Goal: Task Accomplishment & Management: Use online tool/utility

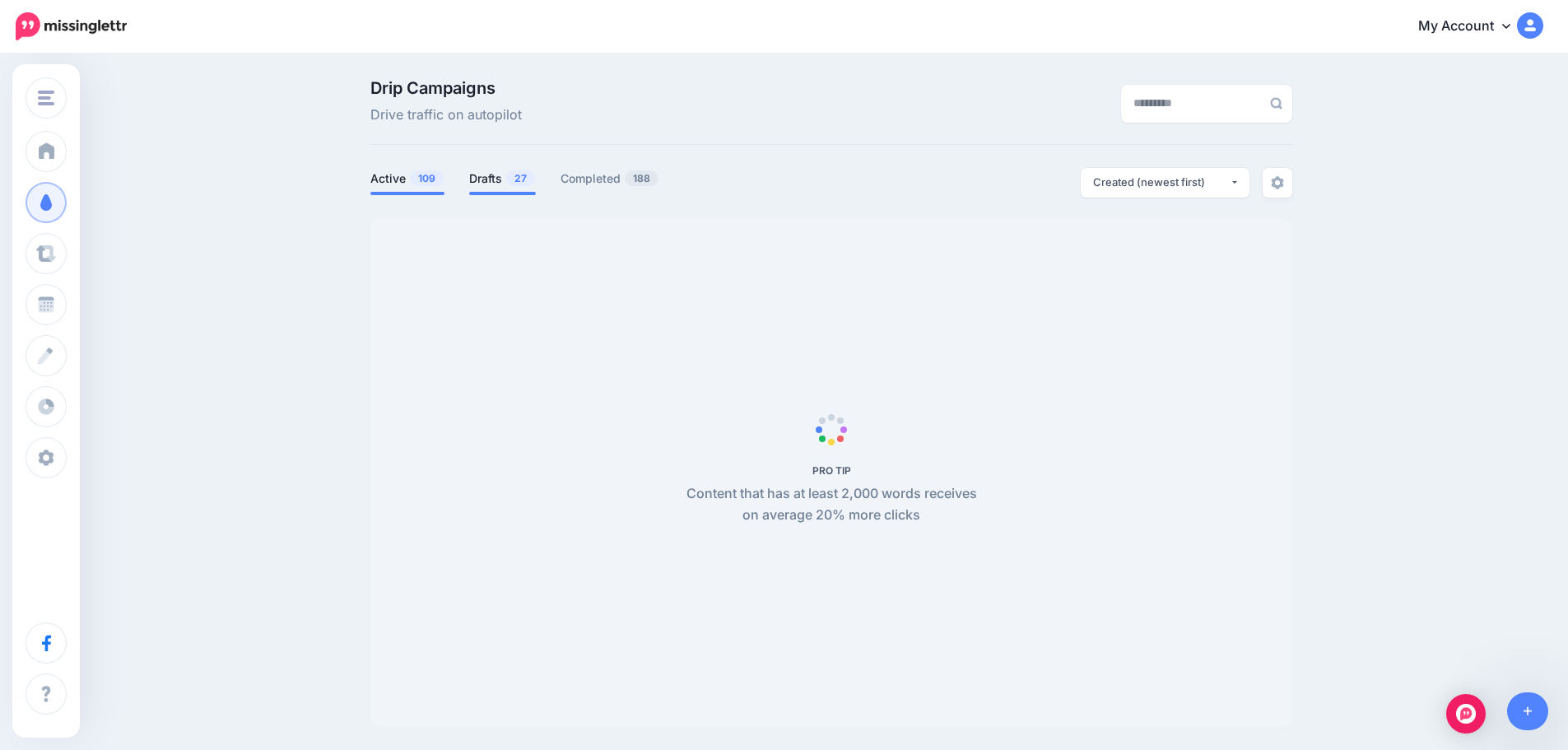
click at [498, 182] on link "Drafts 27" at bounding box center [502, 178] width 66 height 19
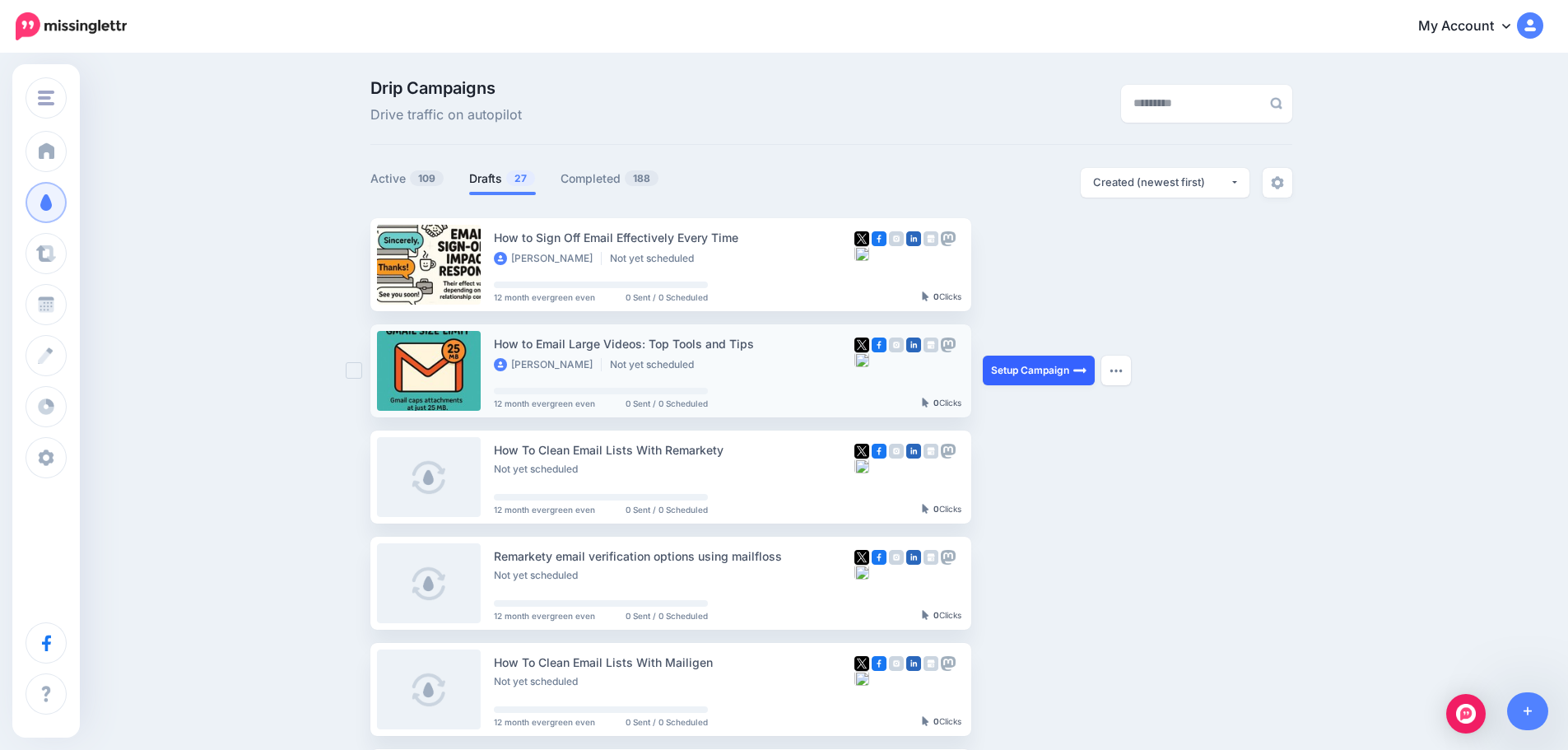
click at [1034, 375] on link "Setup Campaign" at bounding box center [1039, 371] width 112 height 29
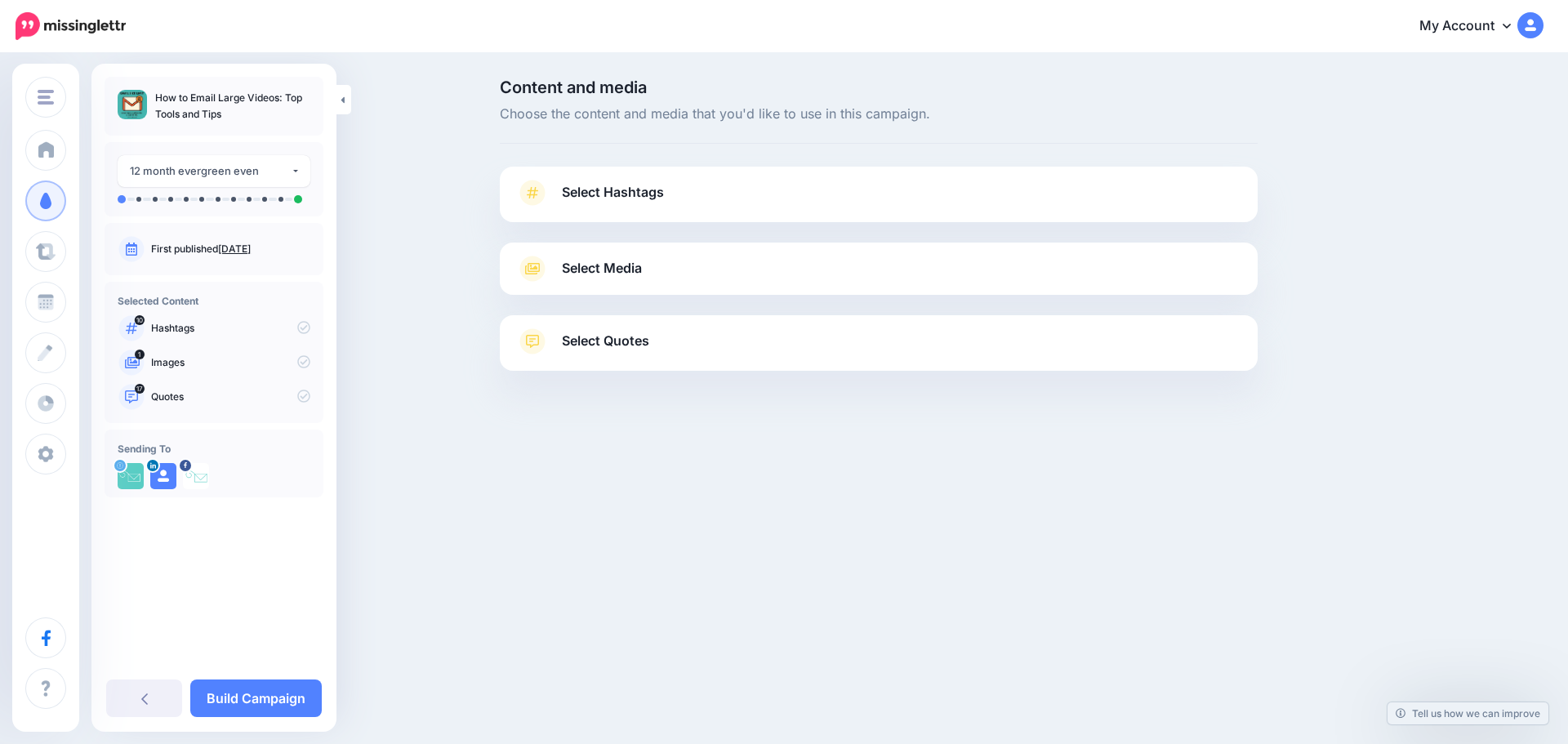
click at [640, 210] on link "Select Hashtags" at bounding box center [879, 201] width 726 height 43
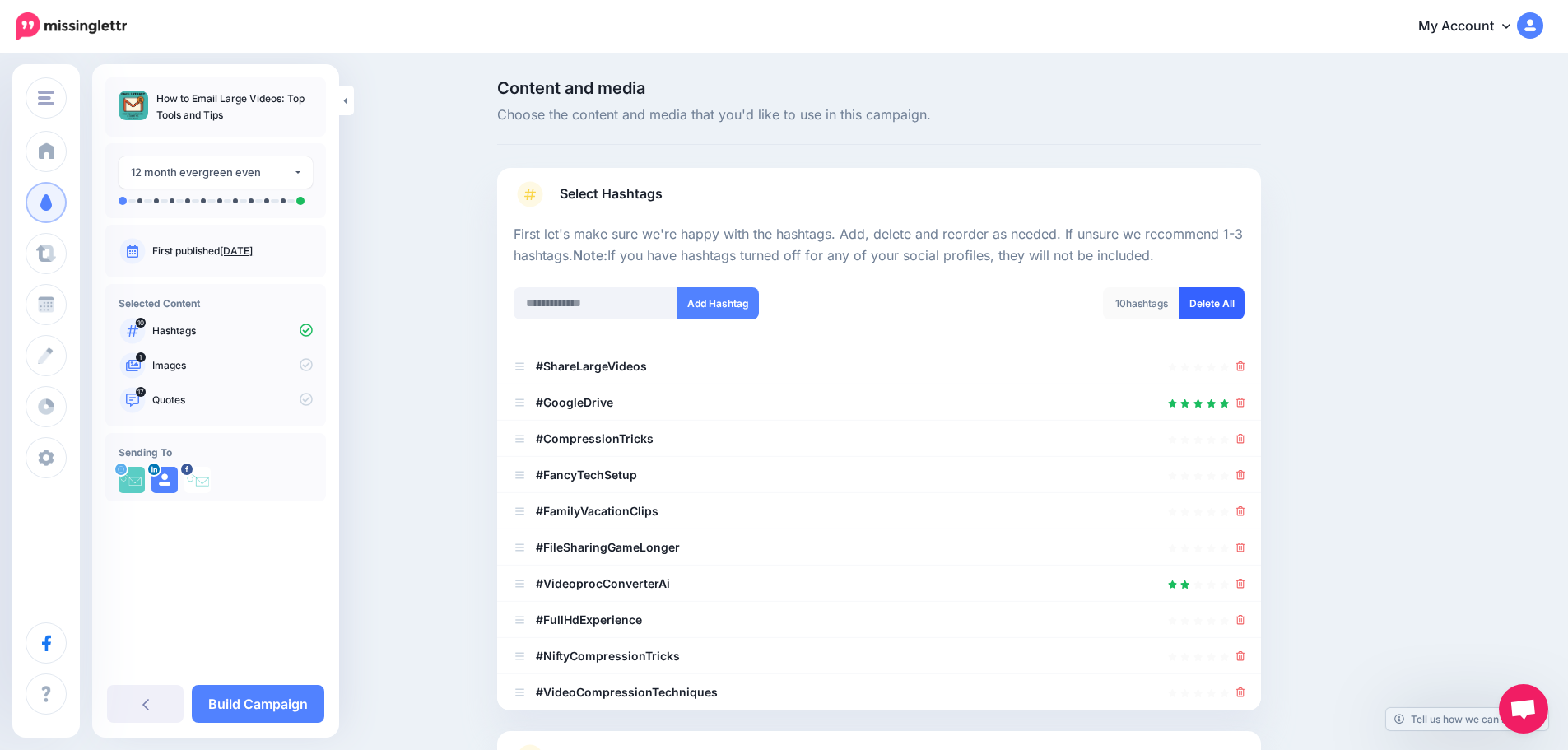
click at [1216, 306] on link "Delete All" at bounding box center [1211, 303] width 65 height 32
click at [839, 190] on link "Select Hashtags" at bounding box center [878, 202] width 731 height 43
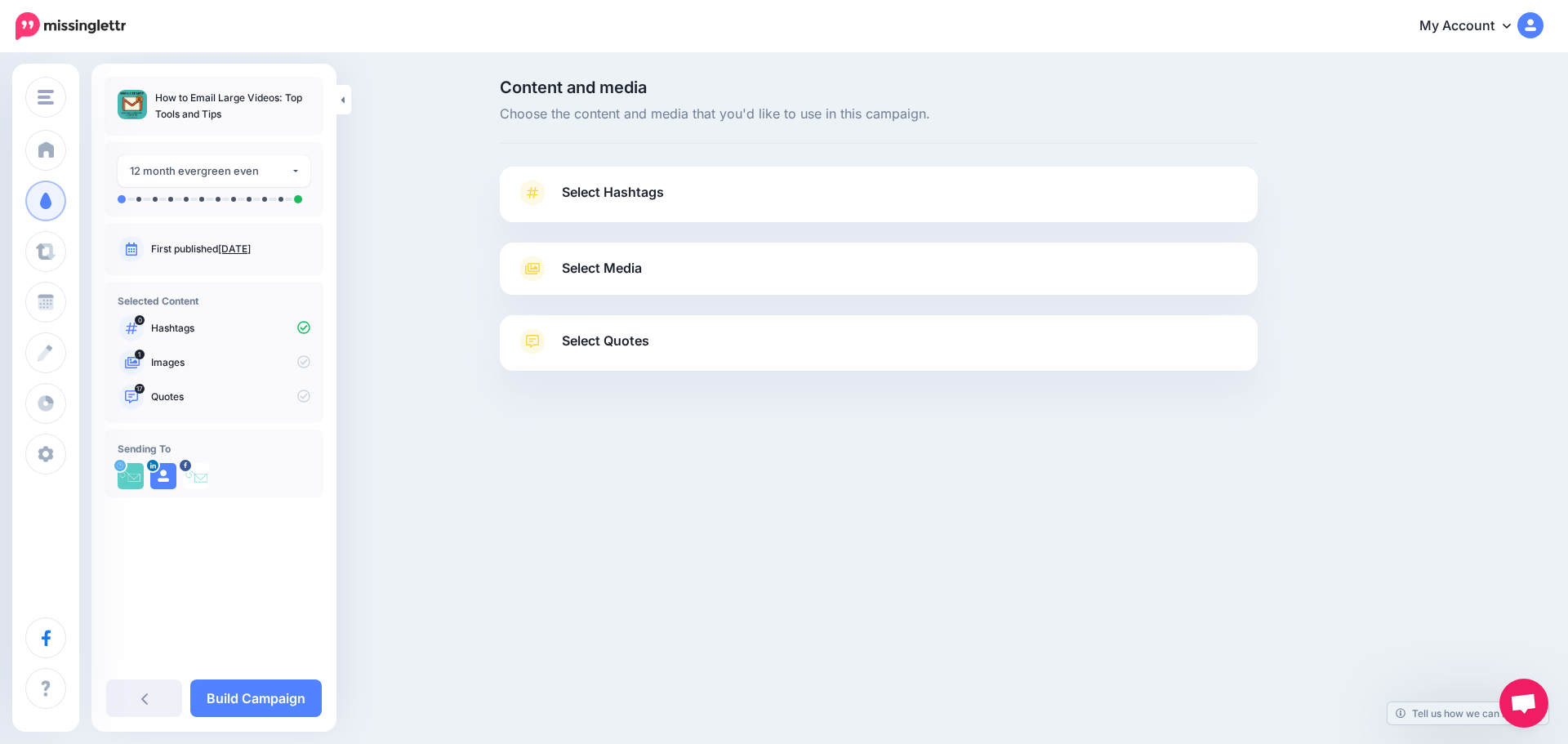
click at [666, 289] on div "Select Media Next, let's make sure we have the best media for this campaign. De…" at bounding box center [879, 268] width 758 height 52
click at [666, 271] on link "Select Media" at bounding box center [879, 268] width 726 height 26
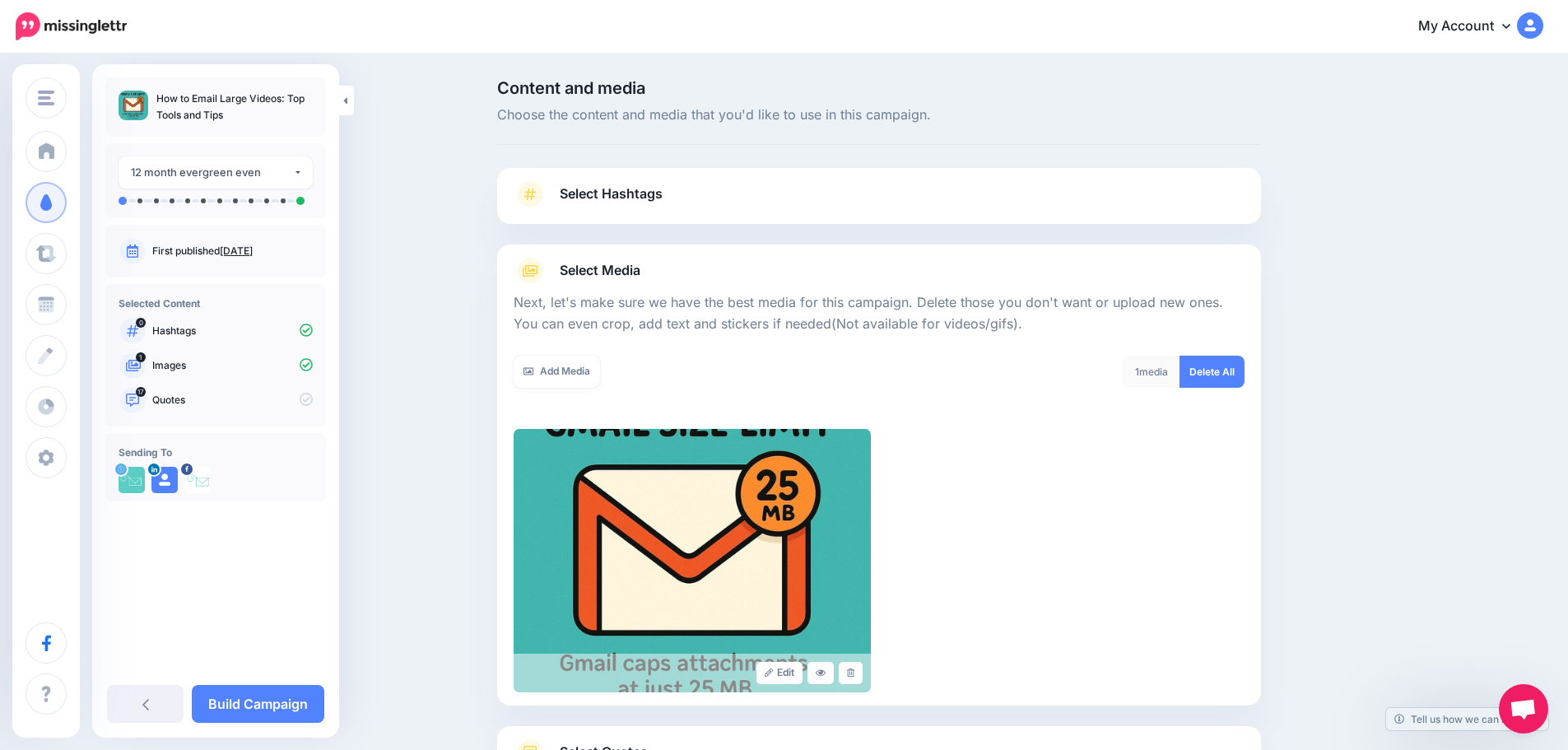
click at [675, 271] on link "Select Media" at bounding box center [878, 271] width 731 height 27
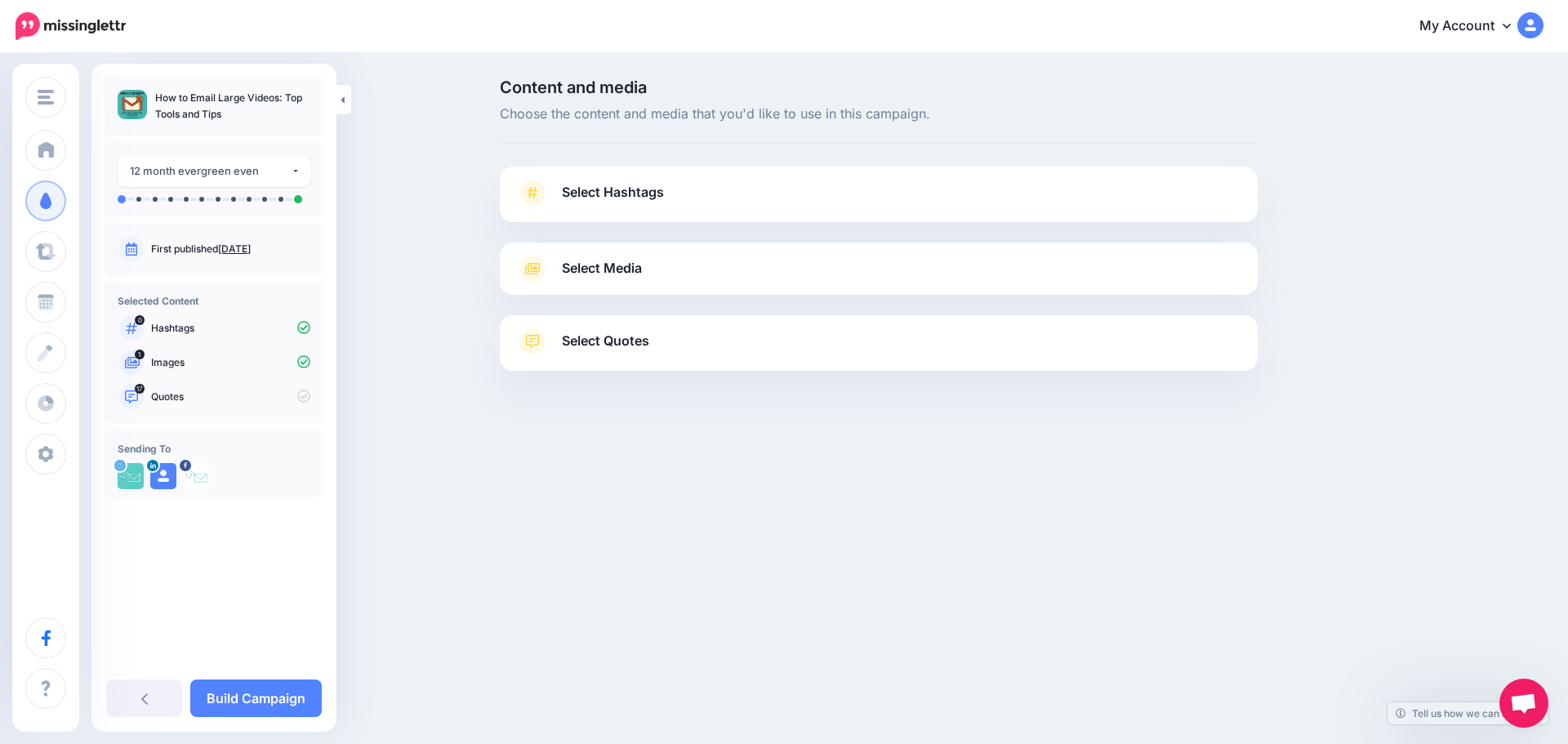
click at [645, 341] on span "Select Quotes" at bounding box center [606, 341] width 88 height 22
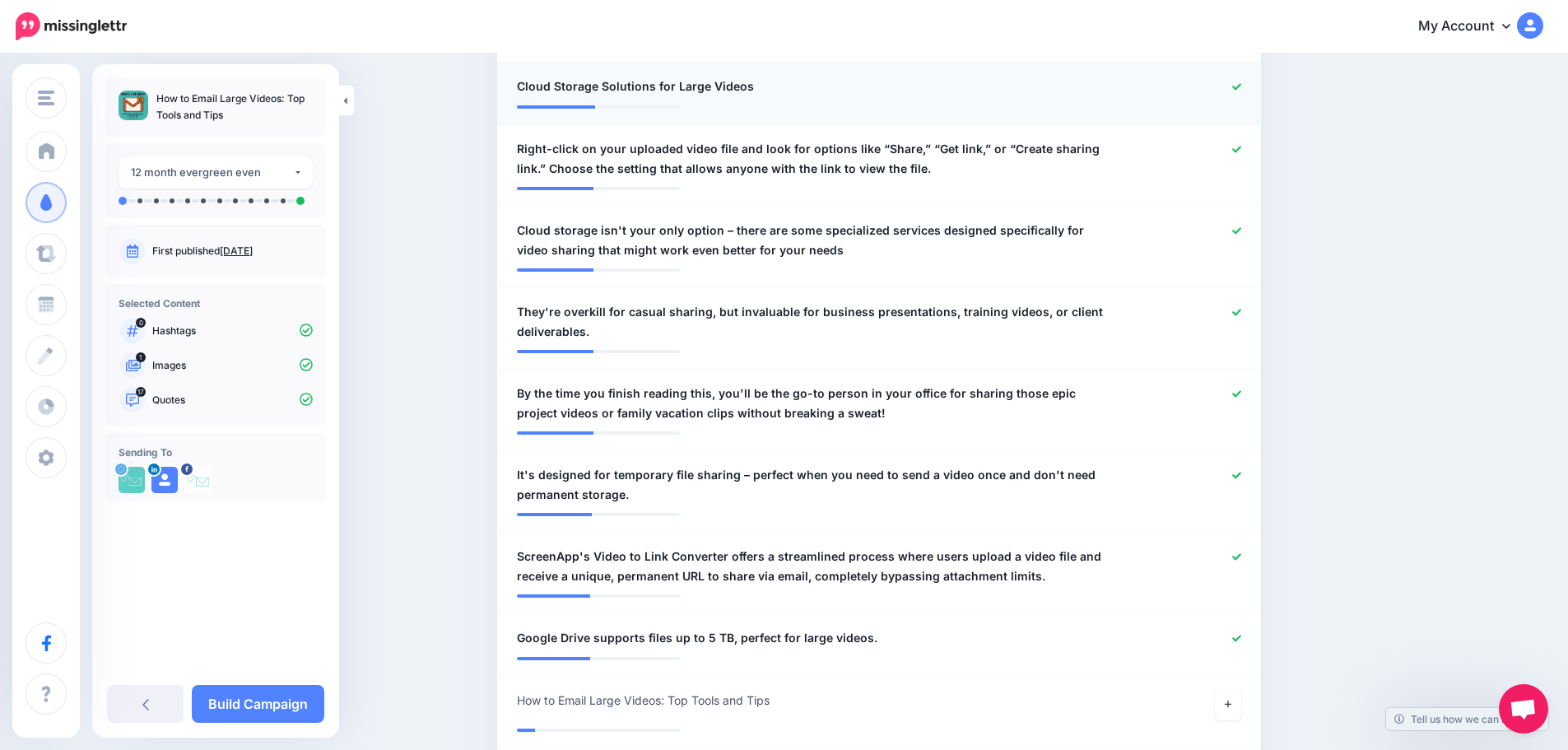
scroll to position [1235, 0]
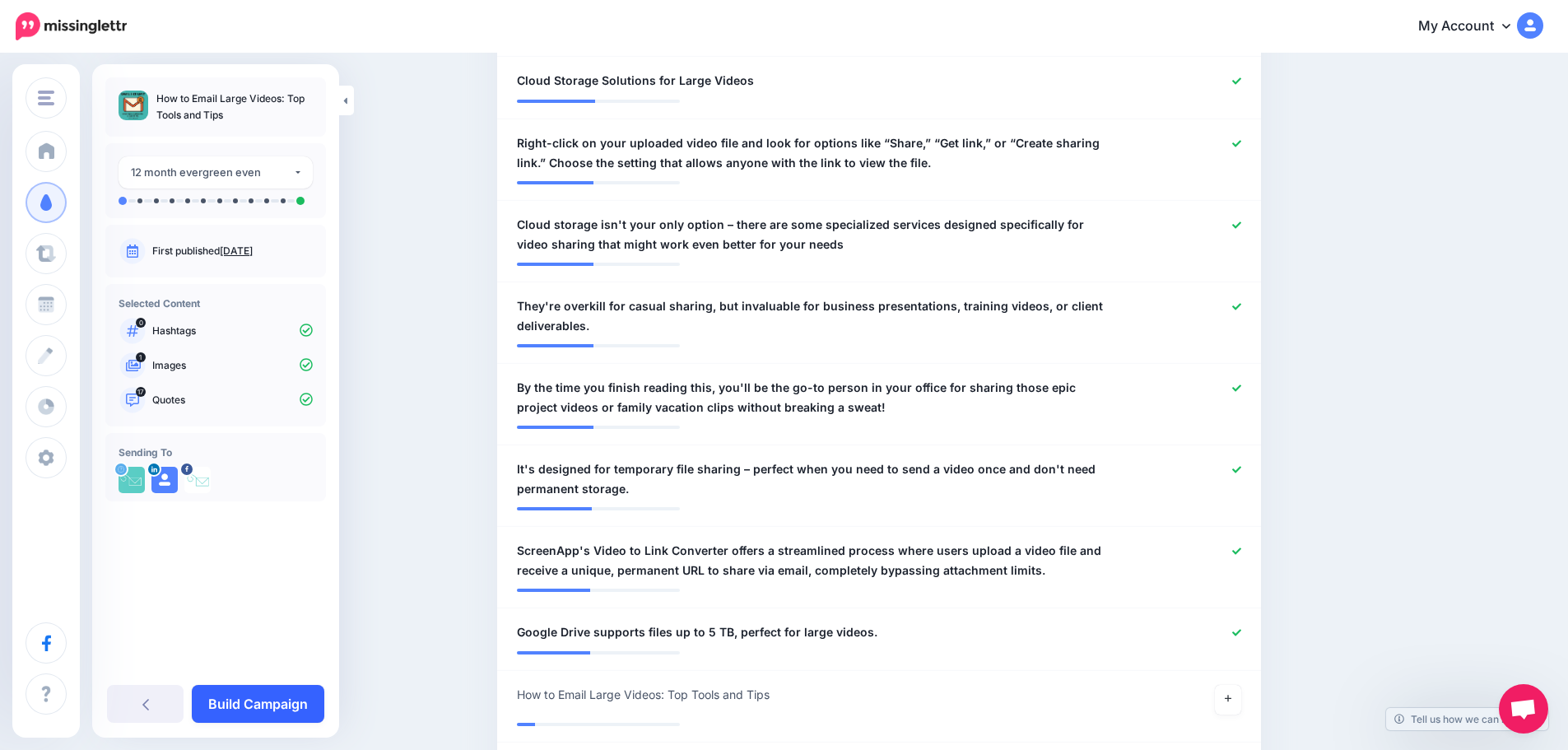
click at [273, 698] on link "Build Campaign" at bounding box center [258, 704] width 132 height 38
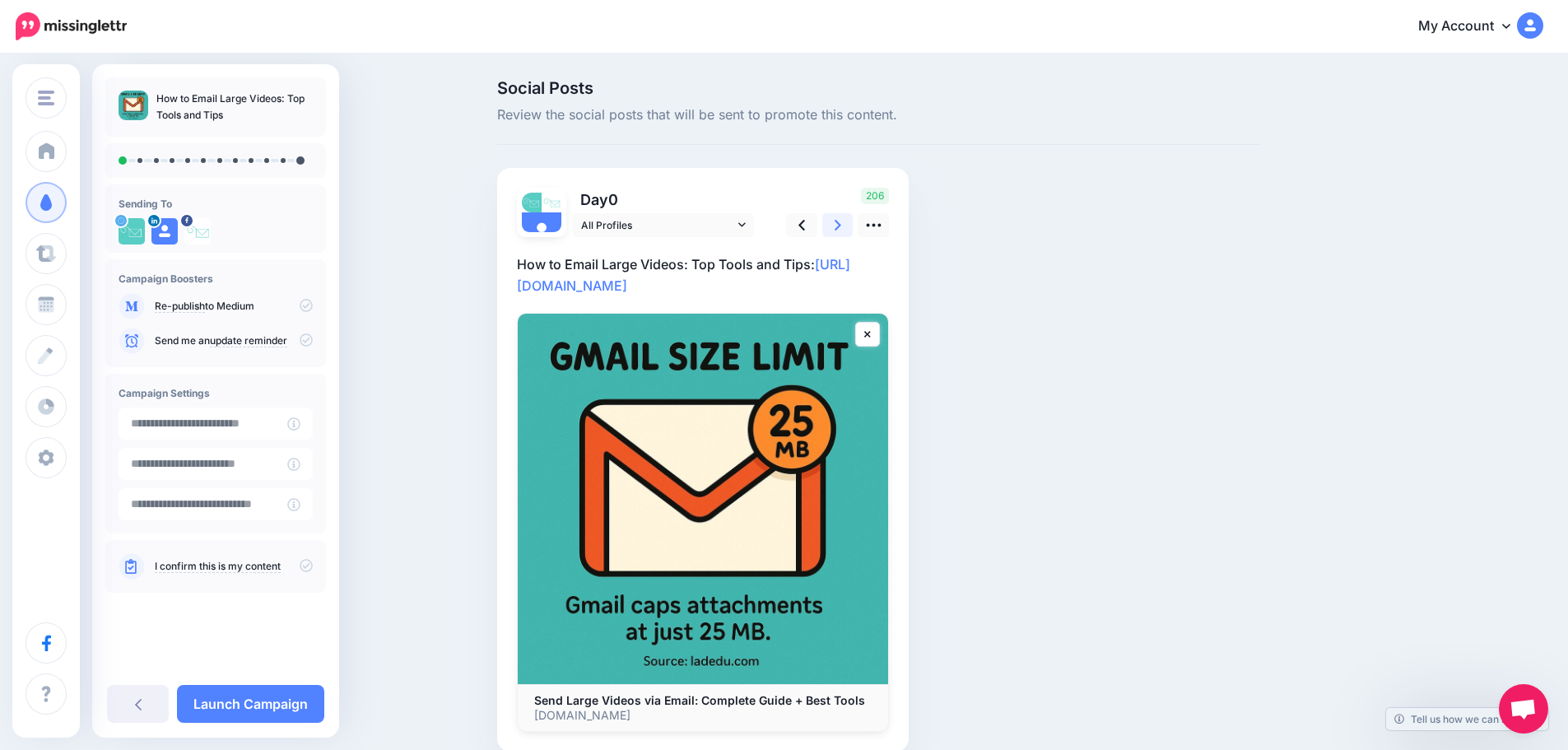
click at [849, 231] on link at bounding box center [838, 225] width 31 height 24
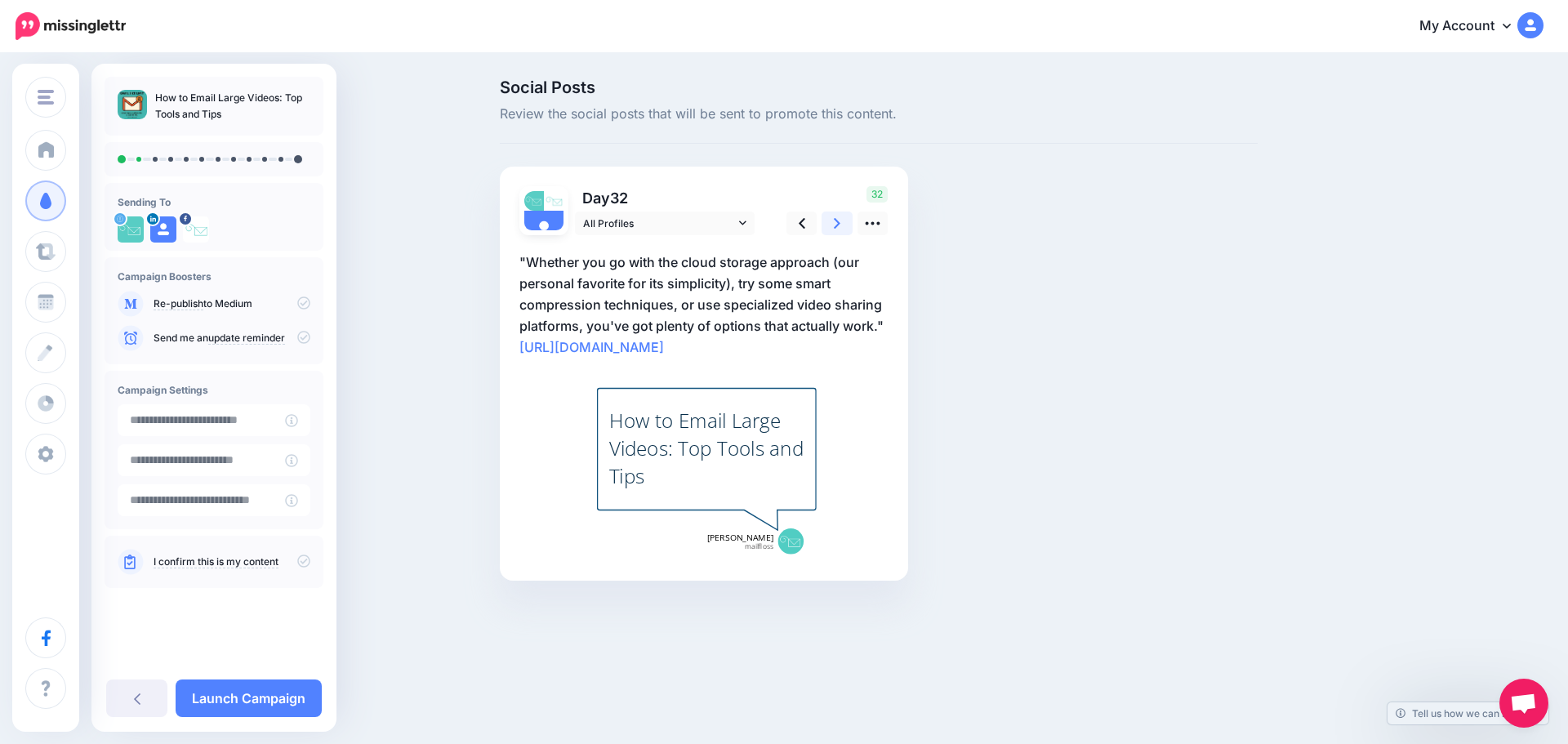
click at [842, 229] on link at bounding box center [837, 224] width 31 height 24
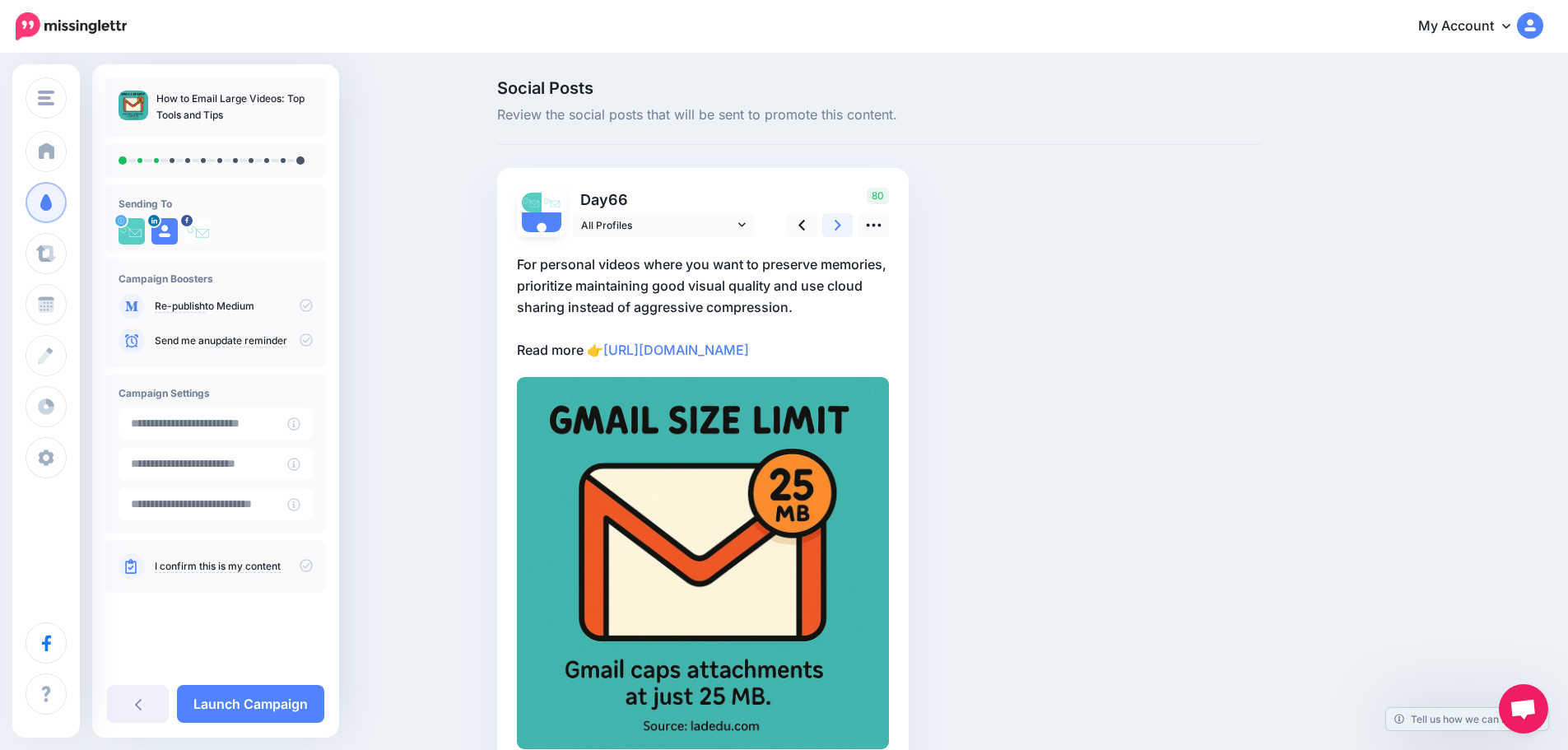
click at [849, 231] on link at bounding box center [838, 225] width 31 height 24
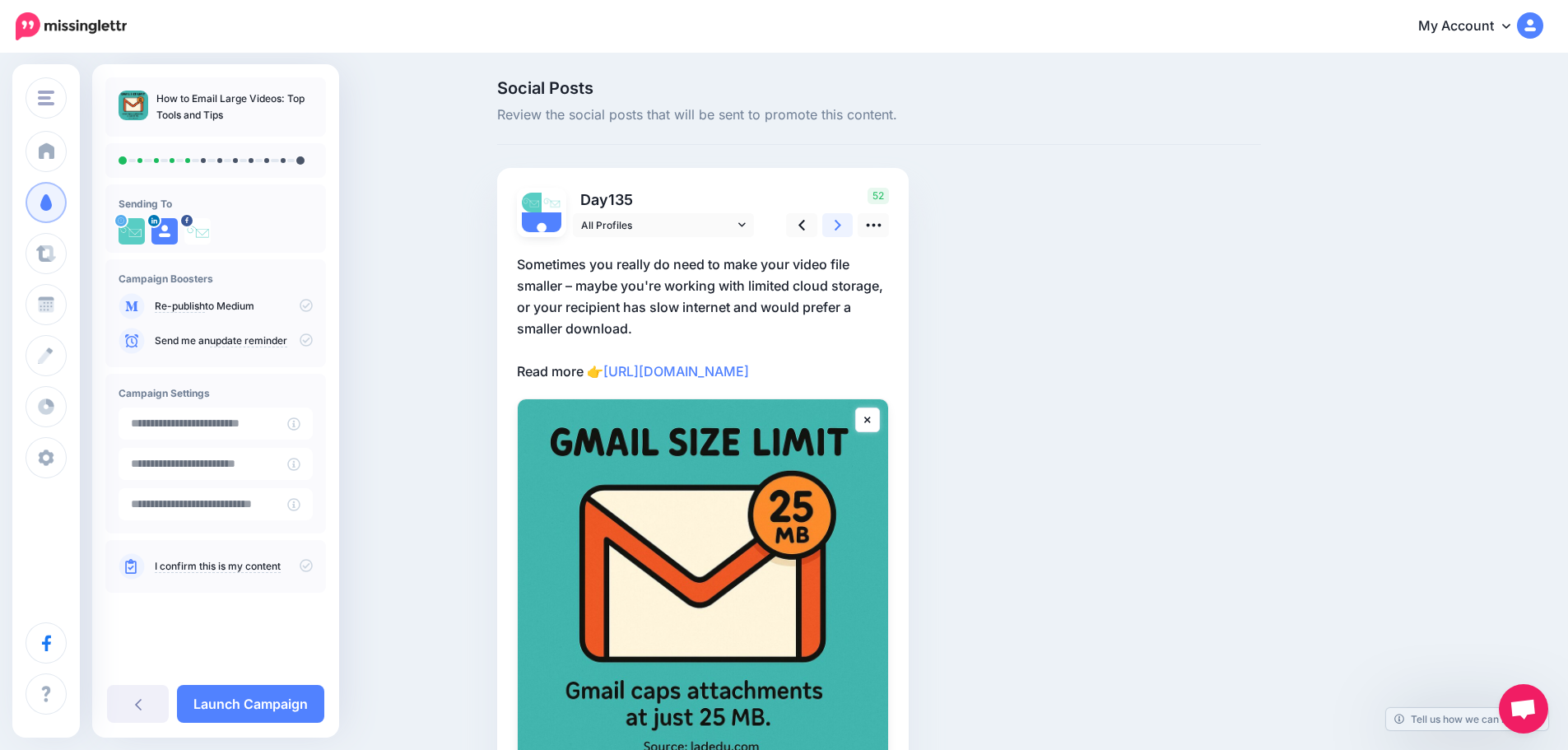
click at [849, 231] on link at bounding box center [838, 225] width 31 height 24
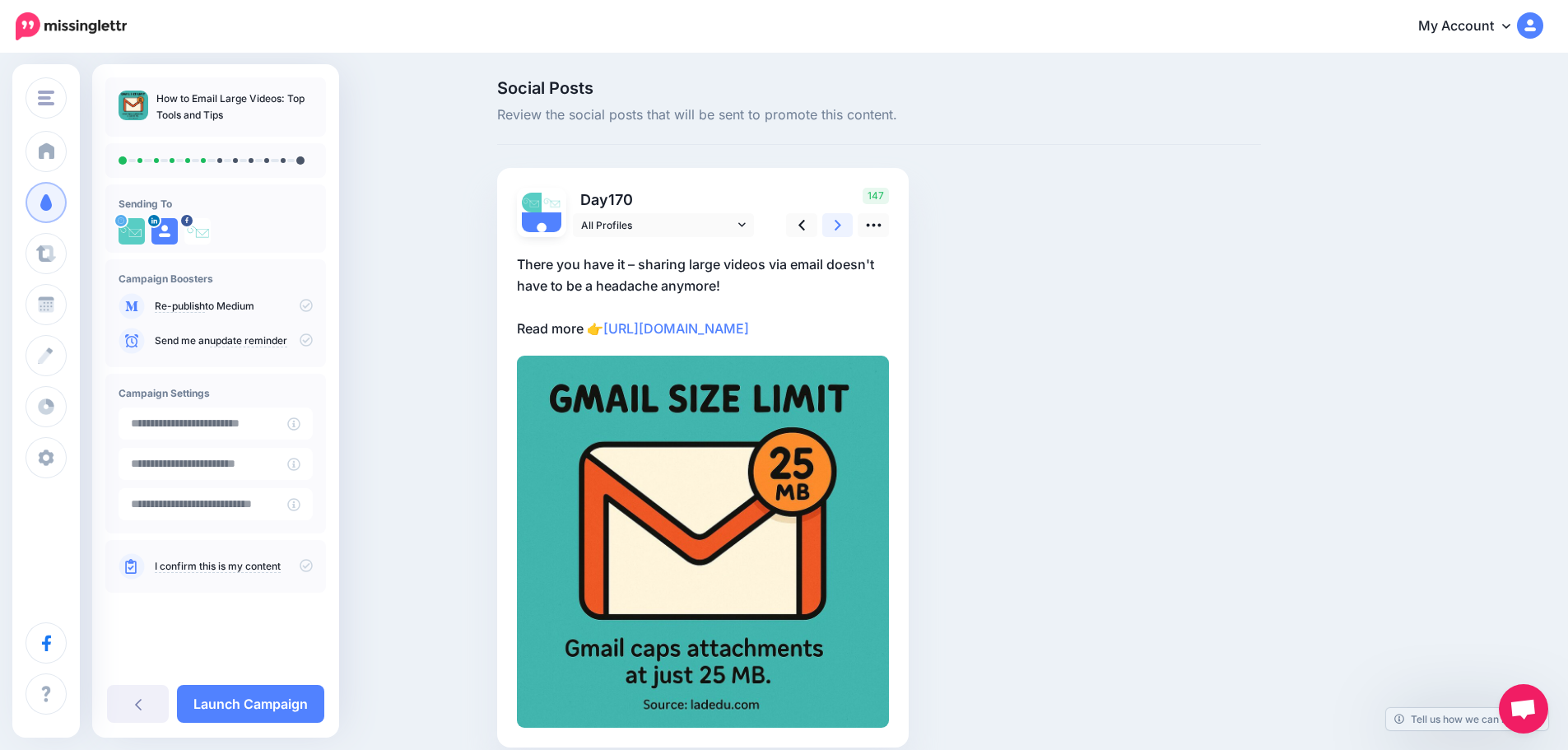
click at [849, 231] on link at bounding box center [838, 225] width 31 height 24
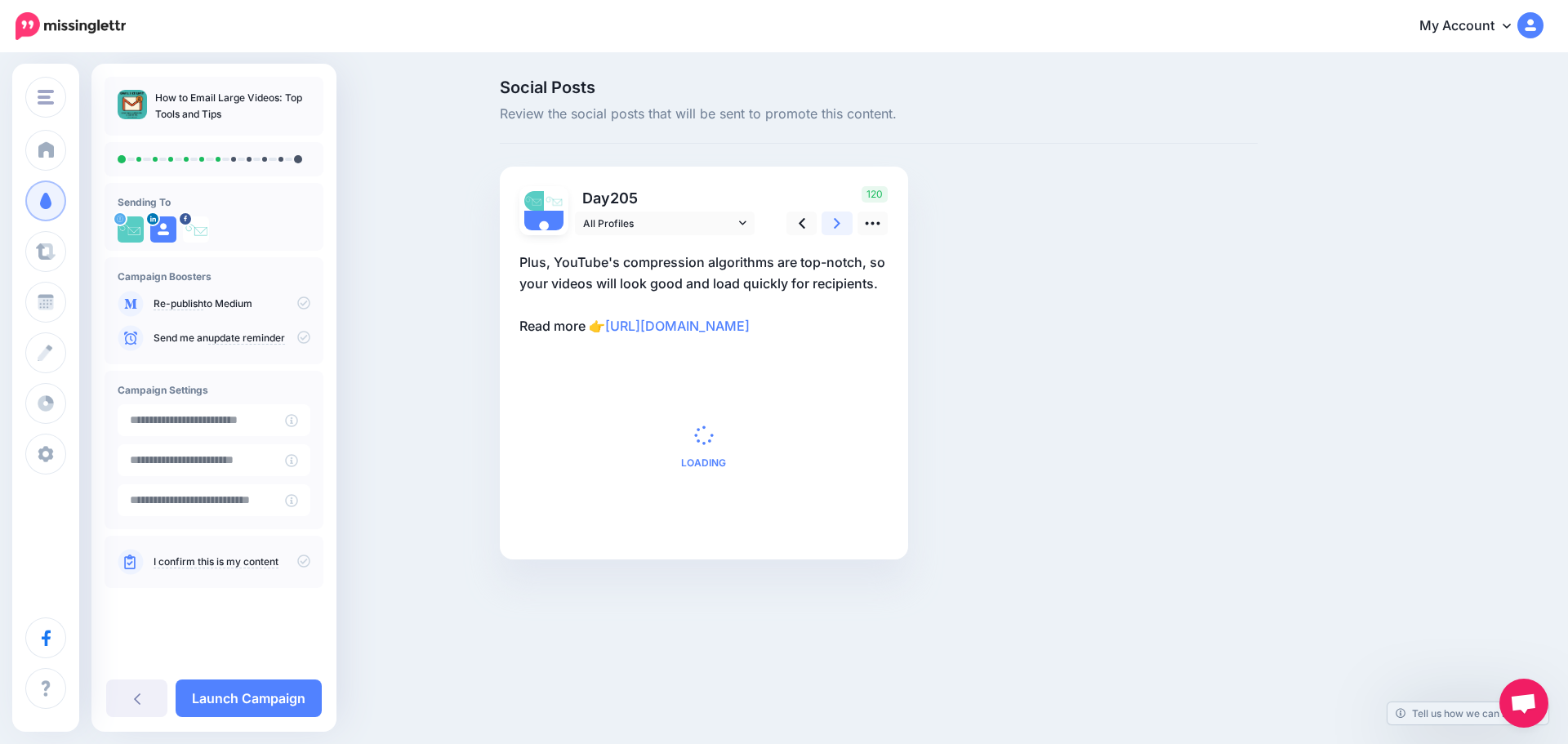
click at [842, 229] on link at bounding box center [837, 224] width 31 height 24
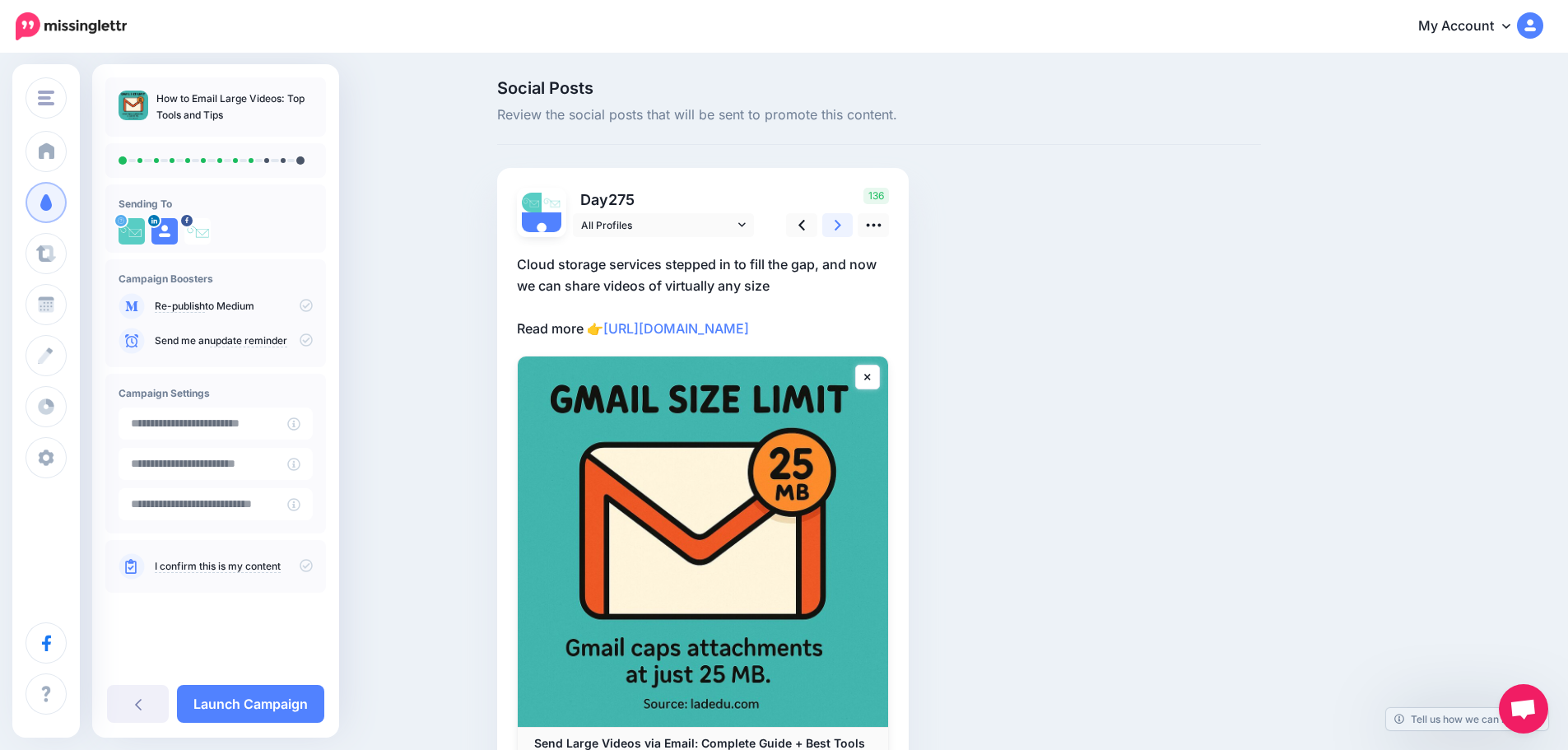
click at [849, 231] on link at bounding box center [838, 225] width 31 height 24
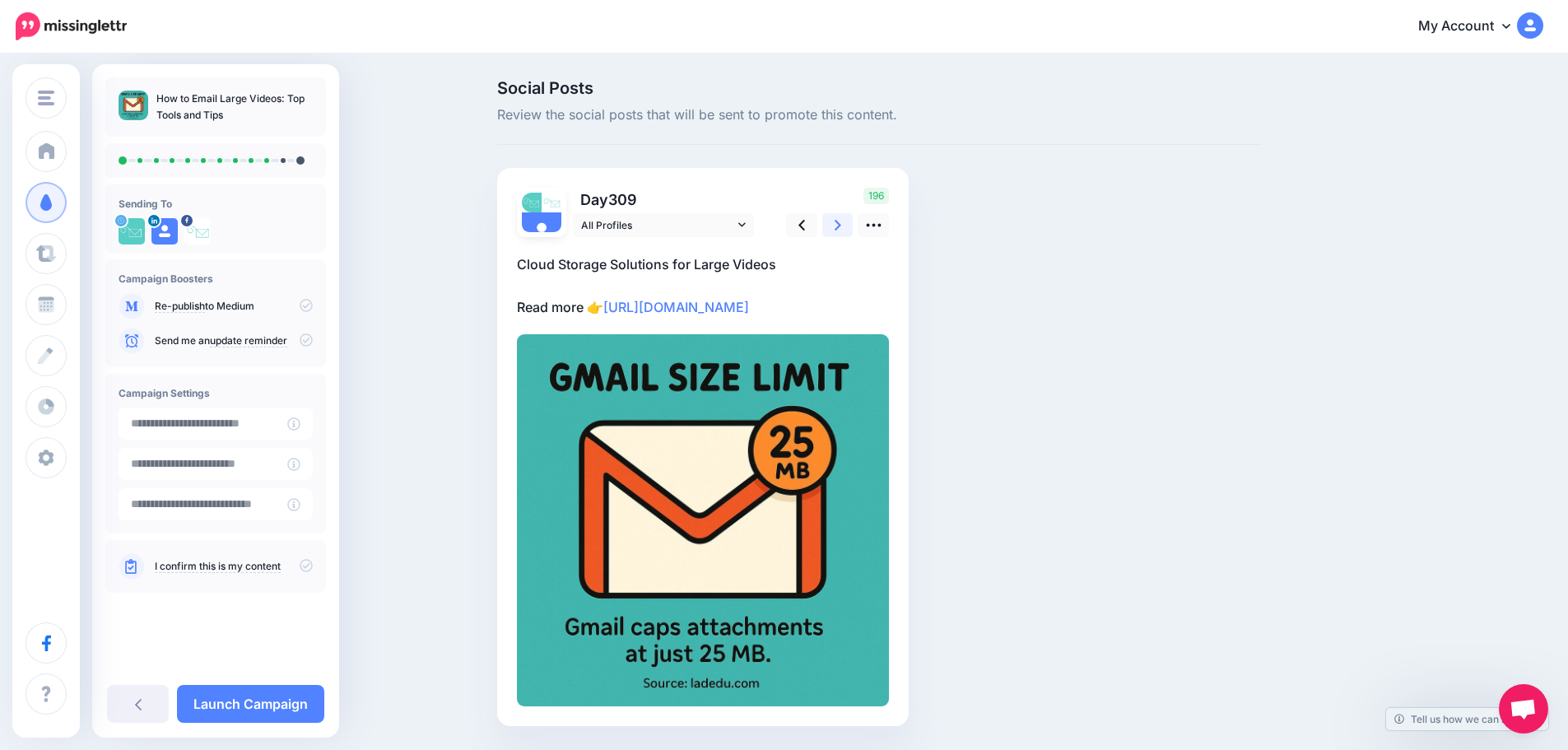
click at [849, 231] on link at bounding box center [838, 225] width 31 height 24
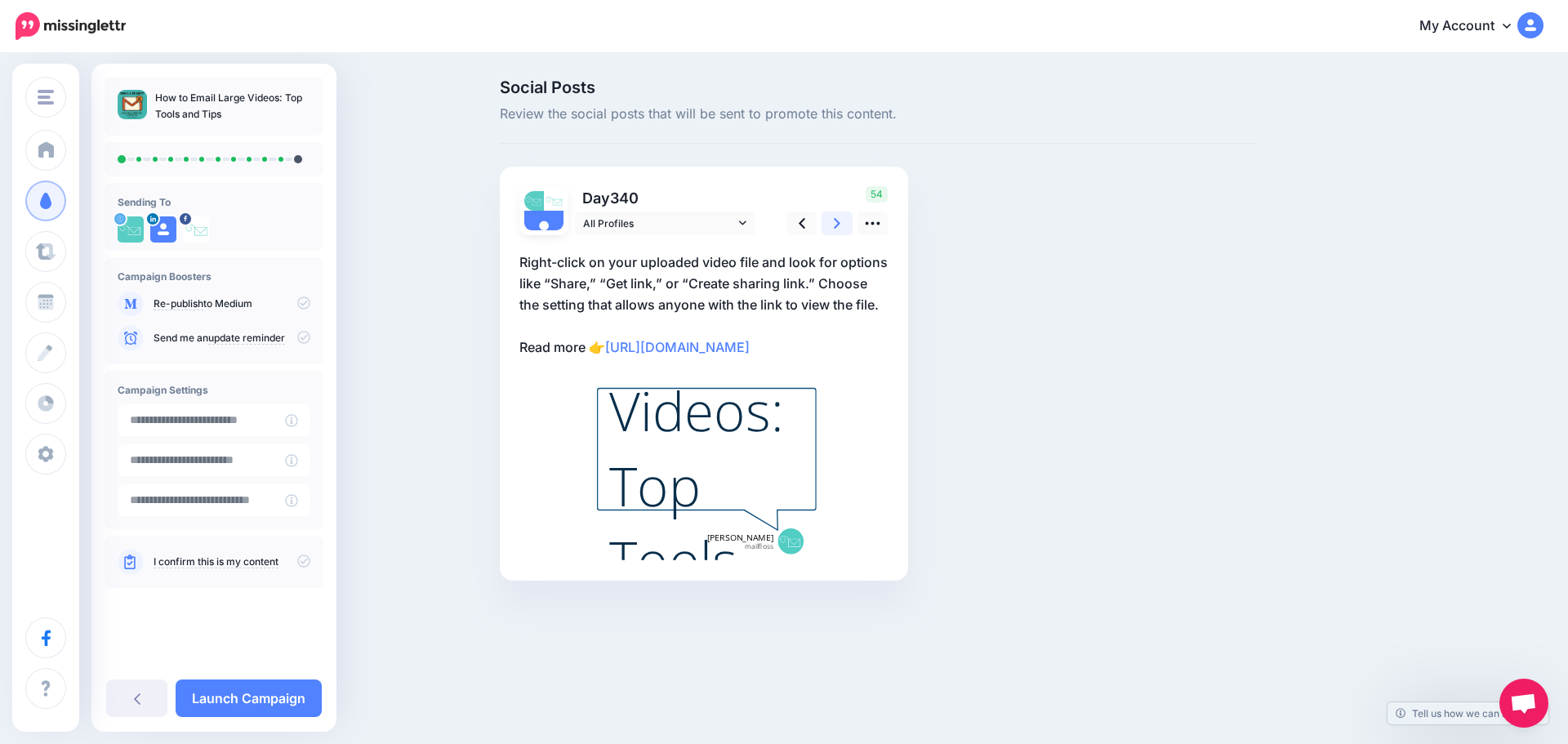
click at [842, 229] on link at bounding box center [837, 224] width 31 height 24
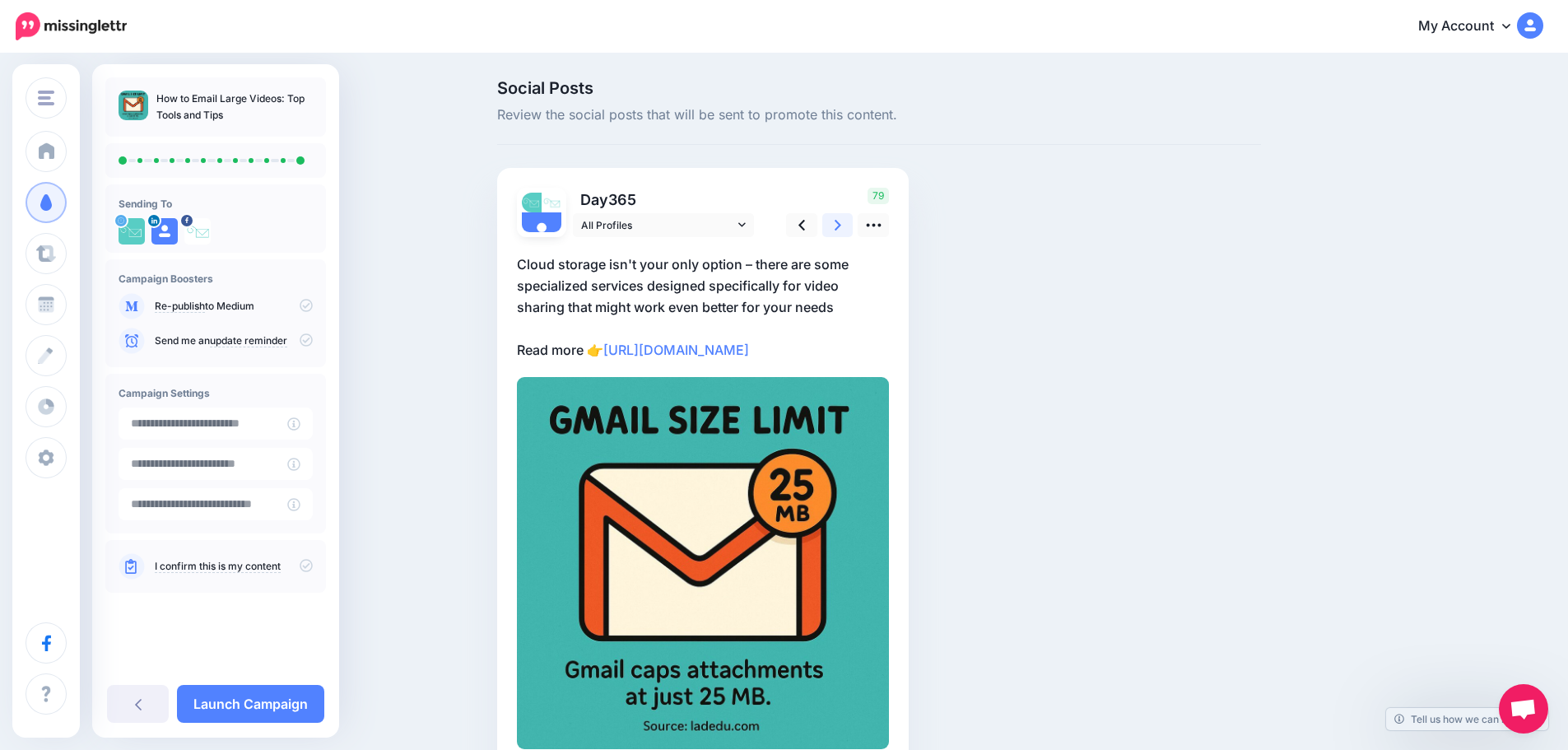
click at [849, 231] on link at bounding box center [838, 225] width 31 height 24
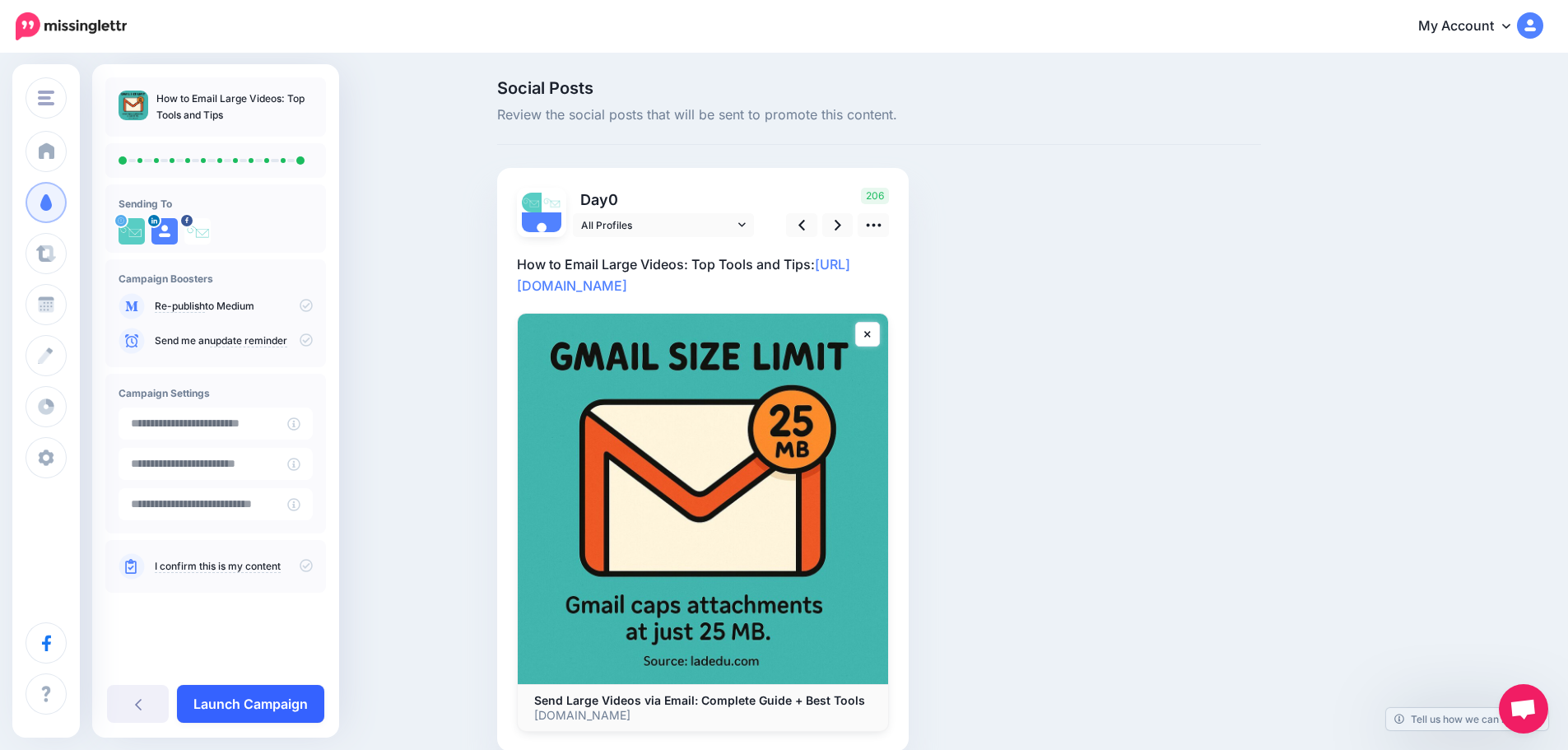
click at [258, 700] on link "Launch Campaign" at bounding box center [250, 704] width 147 height 38
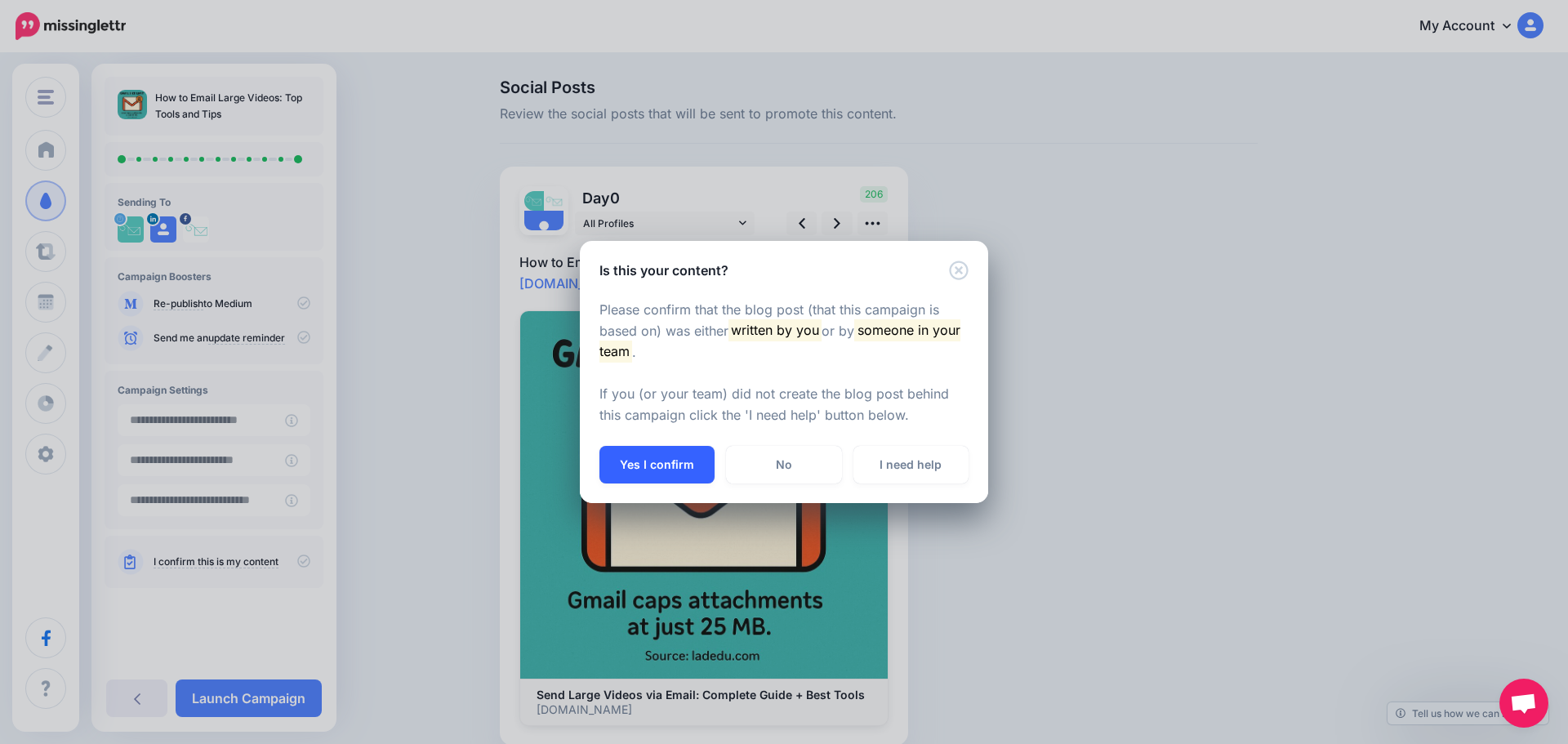
click at [643, 461] on button "Yes I confirm" at bounding box center [657, 465] width 115 height 37
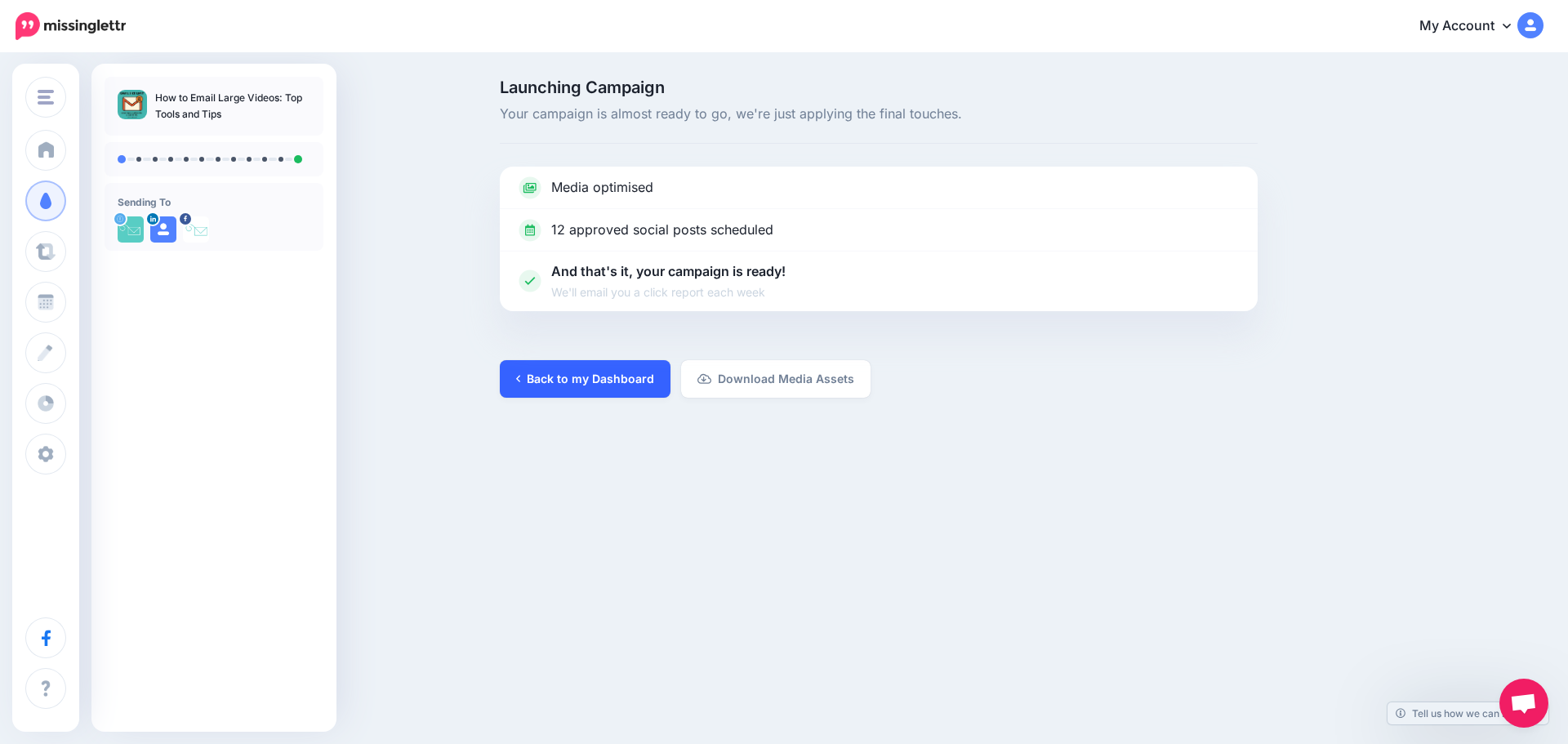
click at [551, 385] on link "Back to my Dashboard" at bounding box center [585, 379] width 171 height 37
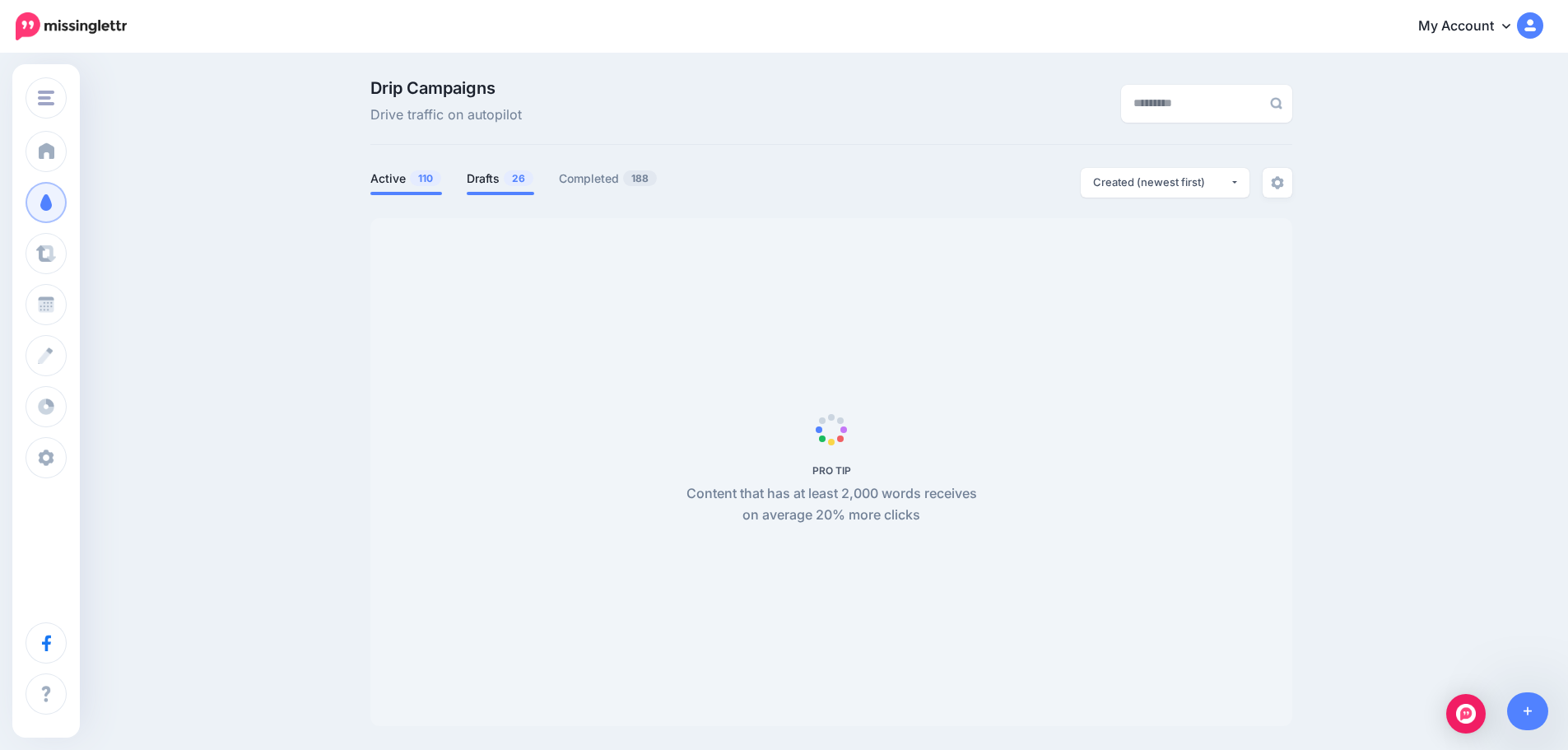
click at [491, 177] on link "Drafts 26" at bounding box center [499, 178] width 67 height 19
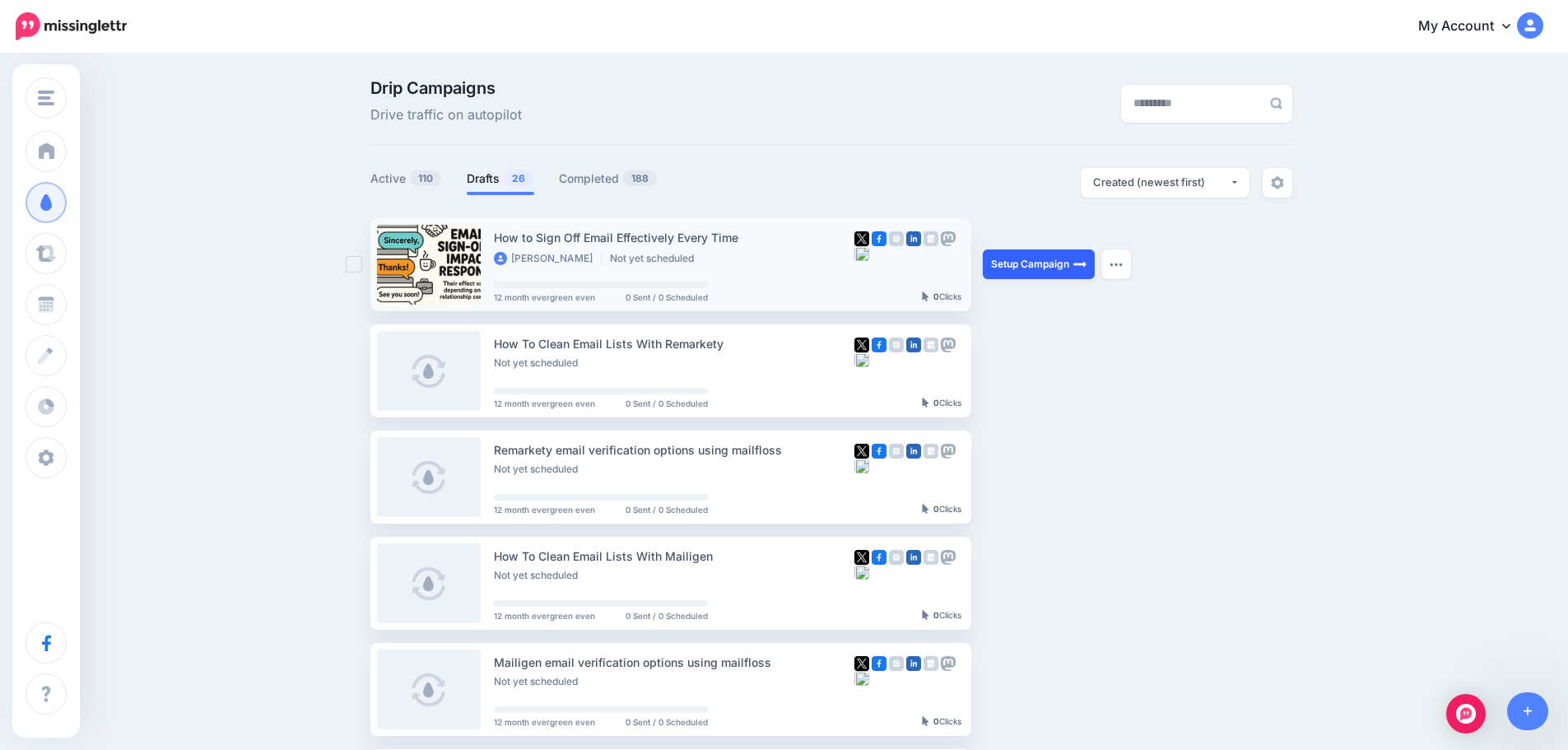
click at [1032, 260] on link "Setup Campaign" at bounding box center [1039, 264] width 112 height 29
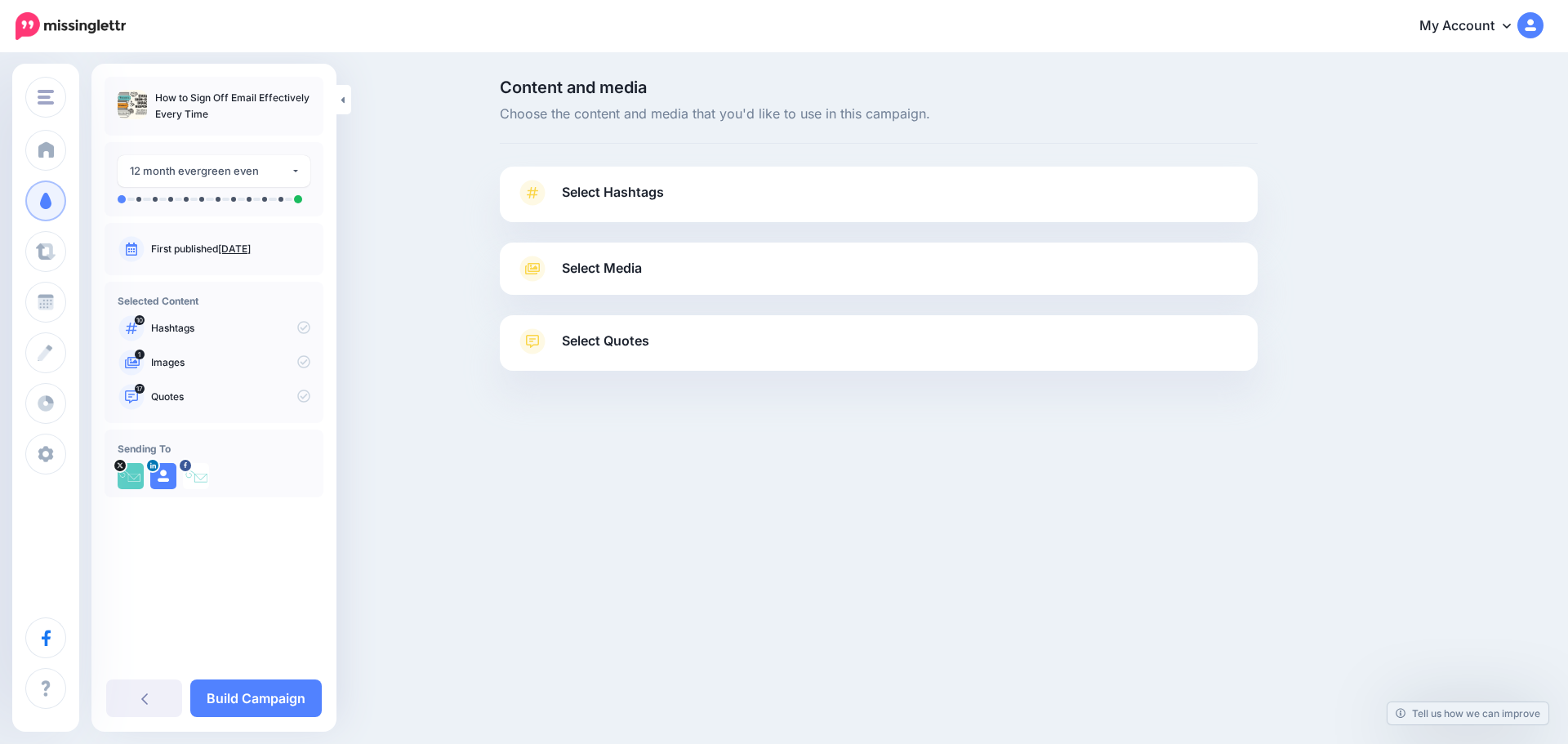
click at [642, 198] on span "Select Hashtags" at bounding box center [613, 193] width 102 height 22
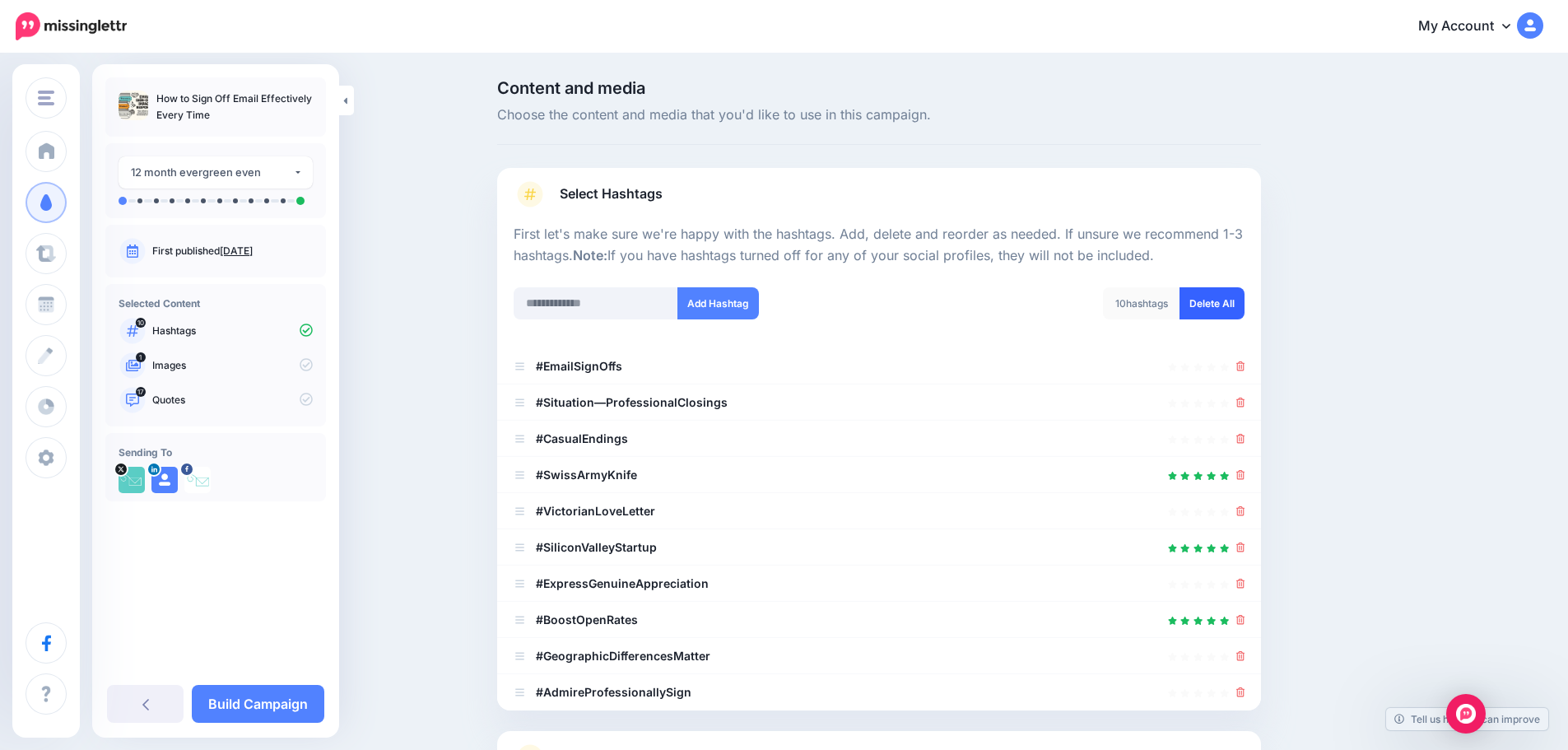
click at [1217, 299] on link "Delete All" at bounding box center [1211, 303] width 65 height 32
click at [1119, 194] on link "Select Hashtags" at bounding box center [878, 202] width 731 height 43
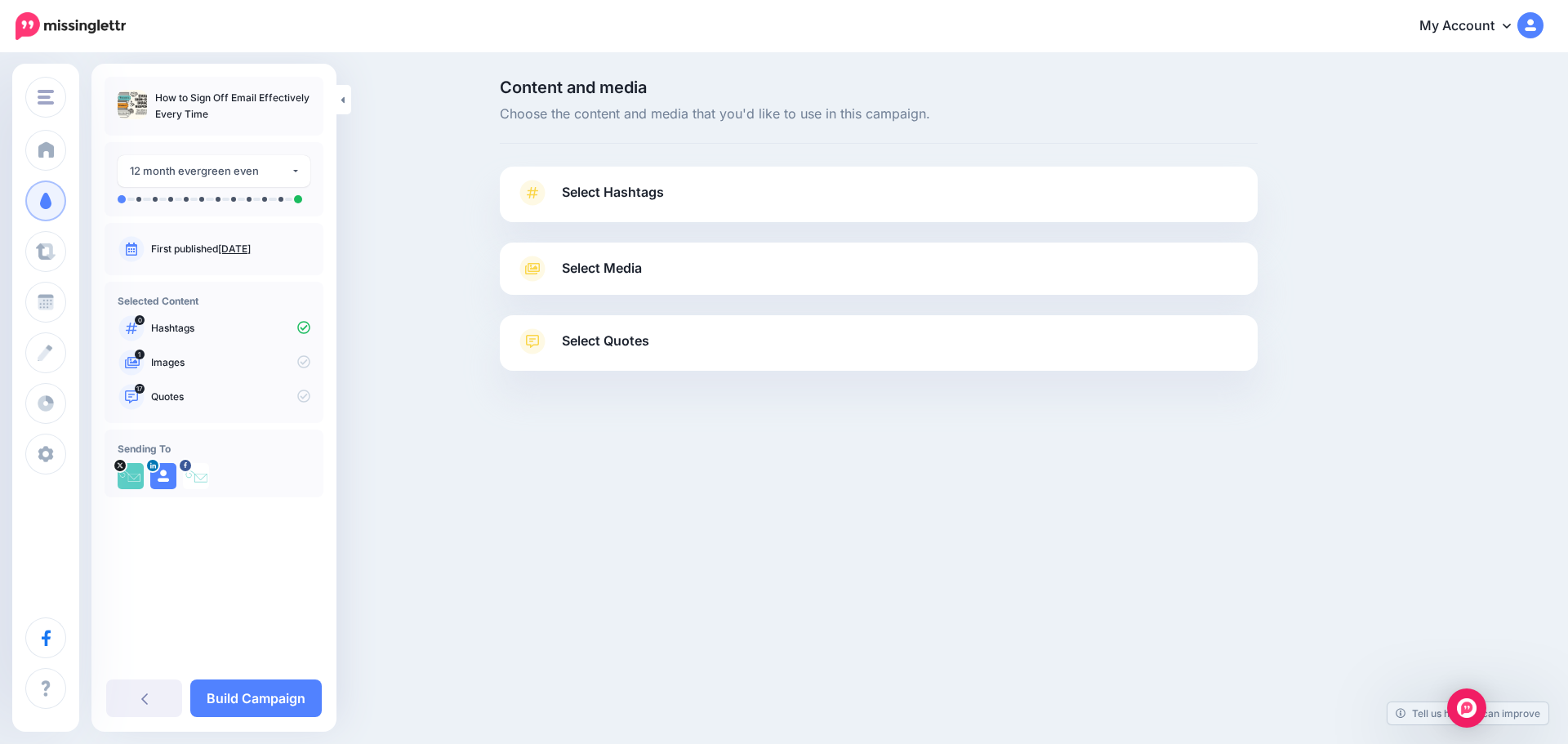
click at [881, 278] on link "Select Media" at bounding box center [879, 268] width 726 height 26
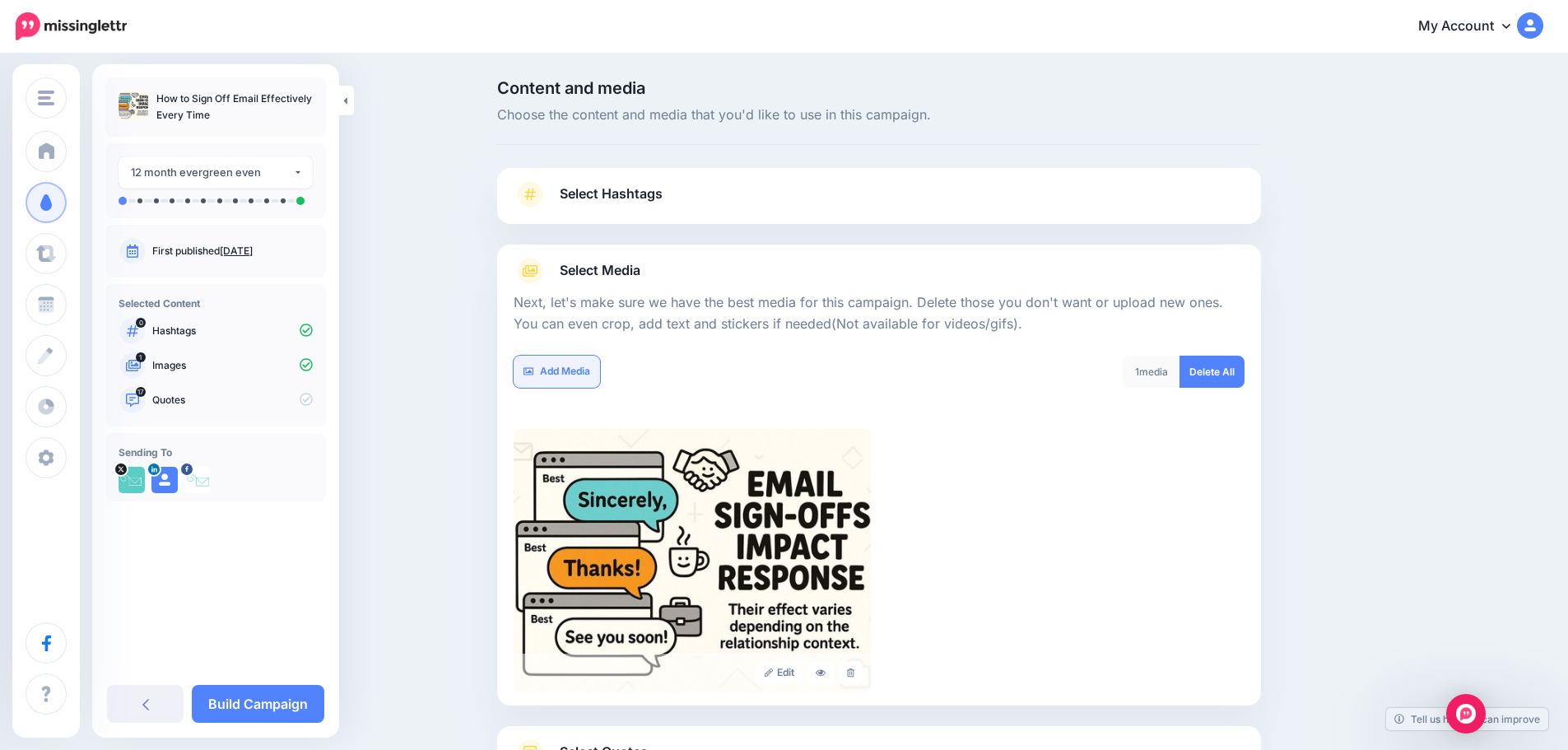
click at [584, 375] on link "Add Media" at bounding box center [556, 372] width 86 height 32
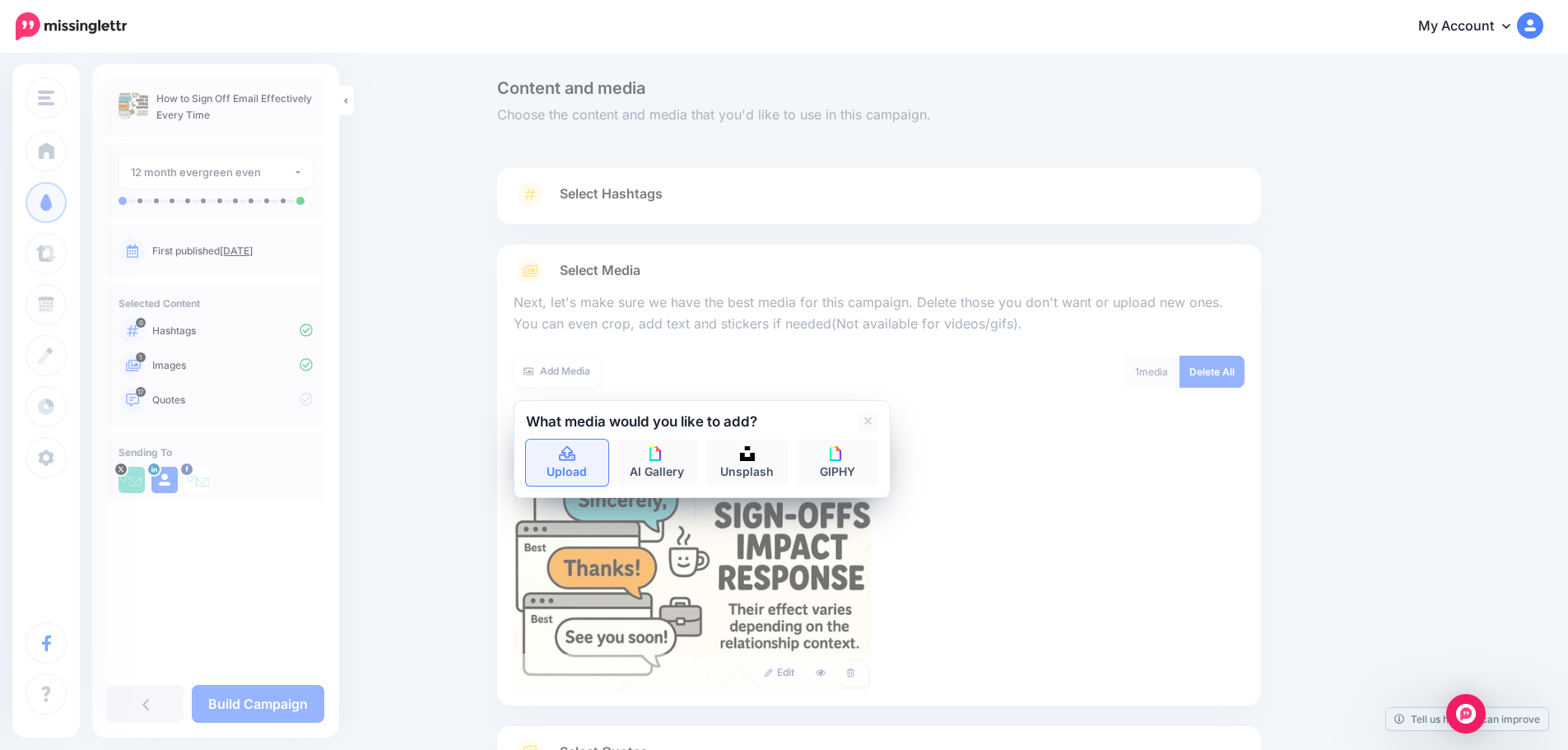
click at [584, 445] on link "Upload" at bounding box center [567, 463] width 82 height 46
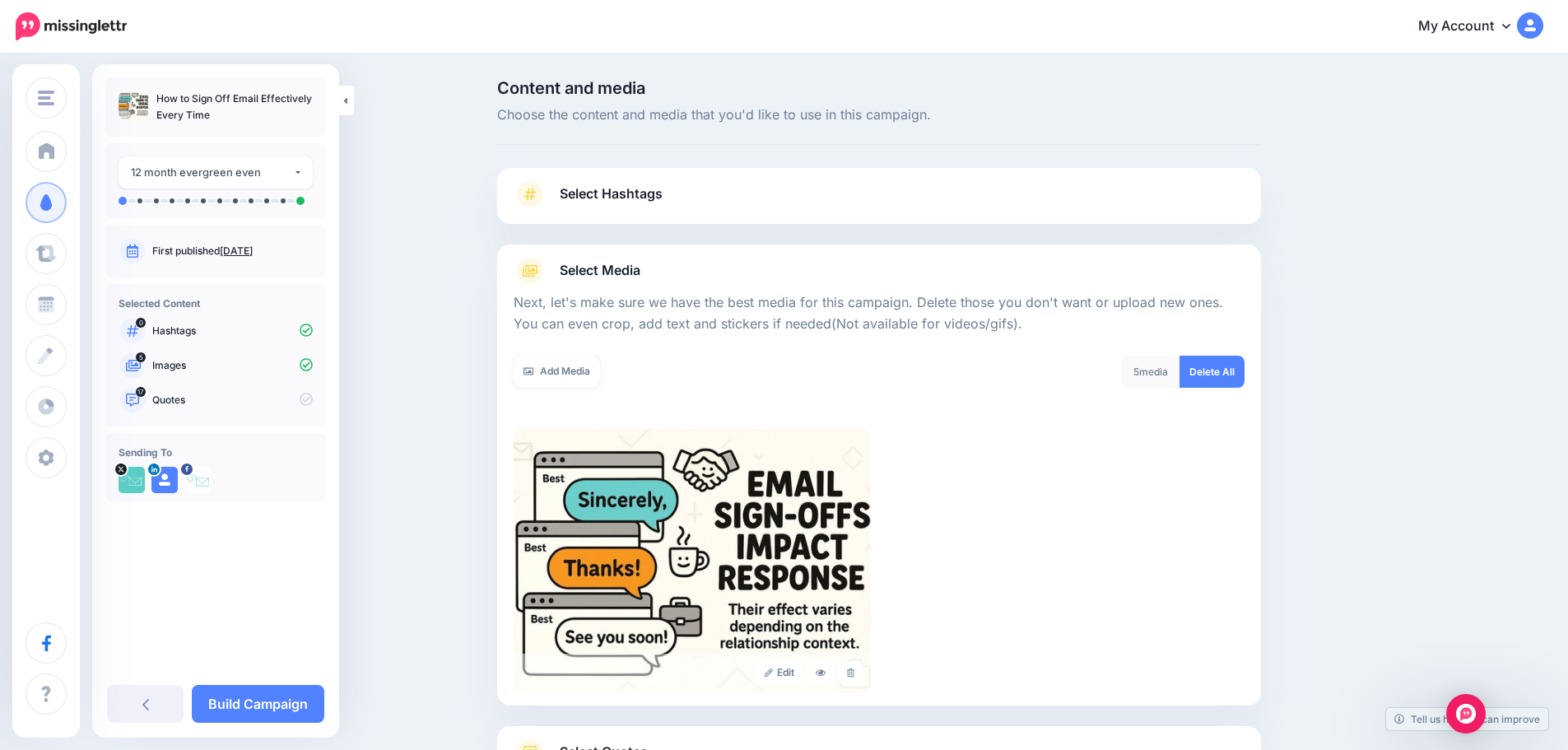
click at [757, 271] on link "Select Media" at bounding box center [878, 271] width 731 height 27
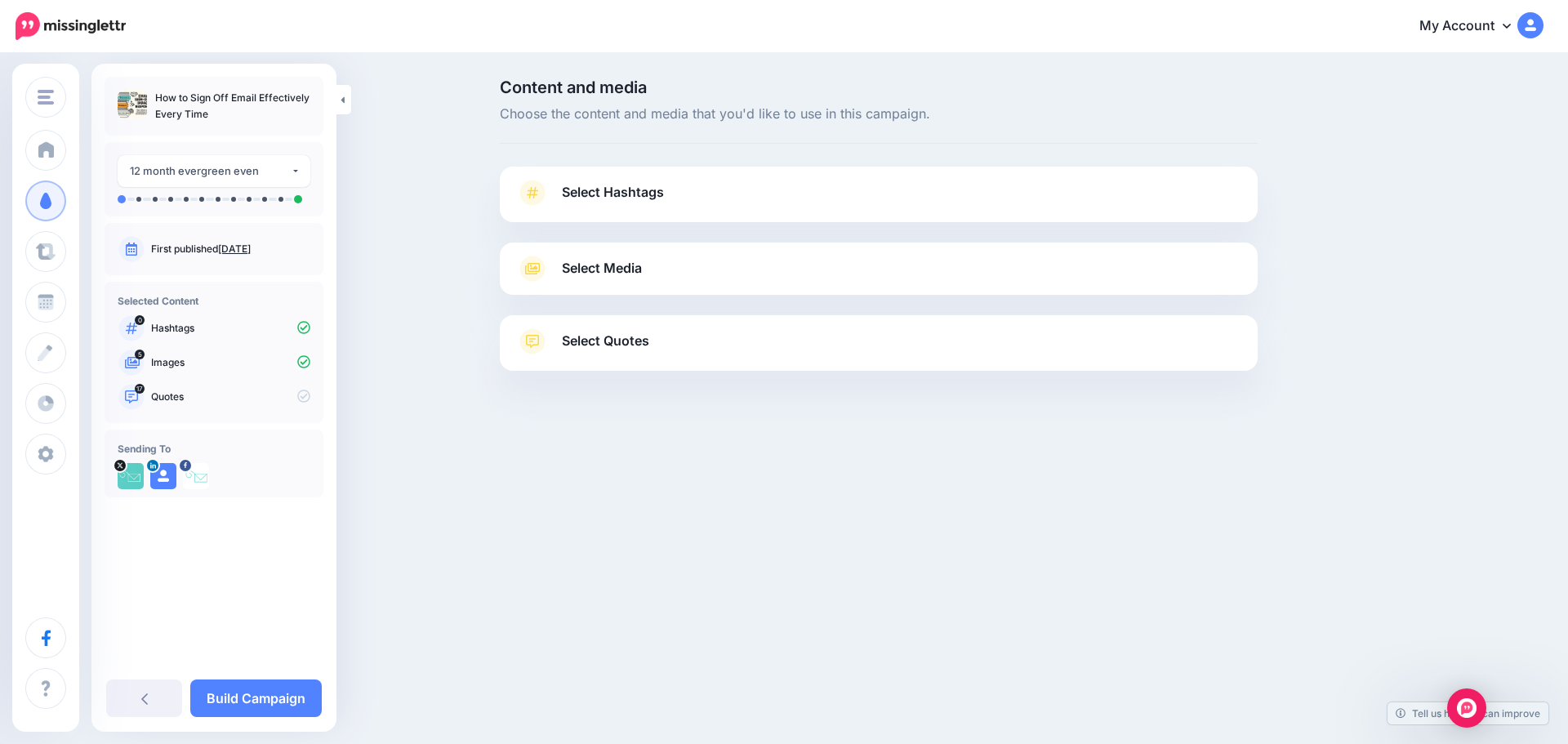
click at [713, 357] on link "Select Quotes" at bounding box center [879, 350] width 726 height 43
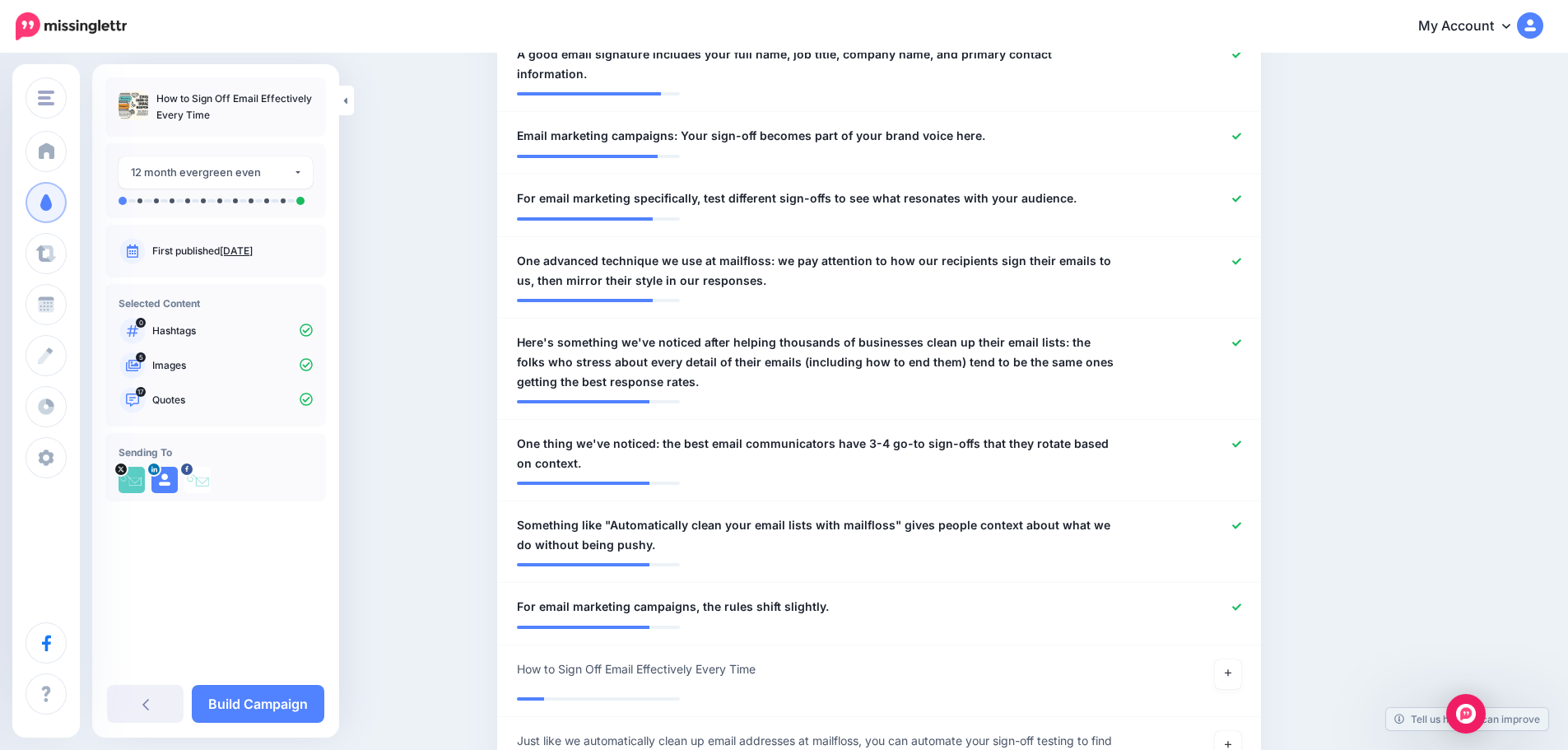
scroll to position [1318, 0]
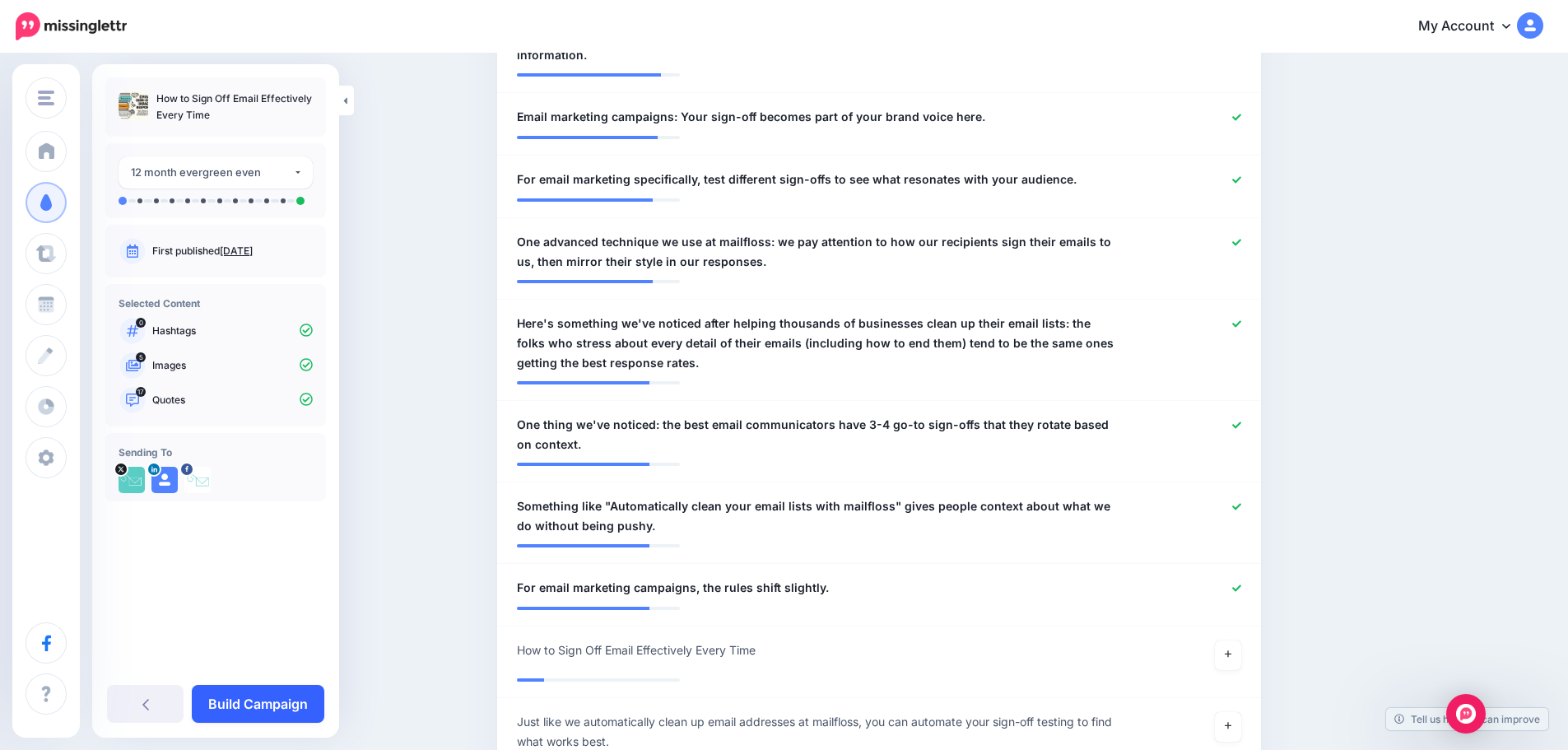
click at [275, 694] on link "Build Campaign" at bounding box center [258, 704] width 132 height 38
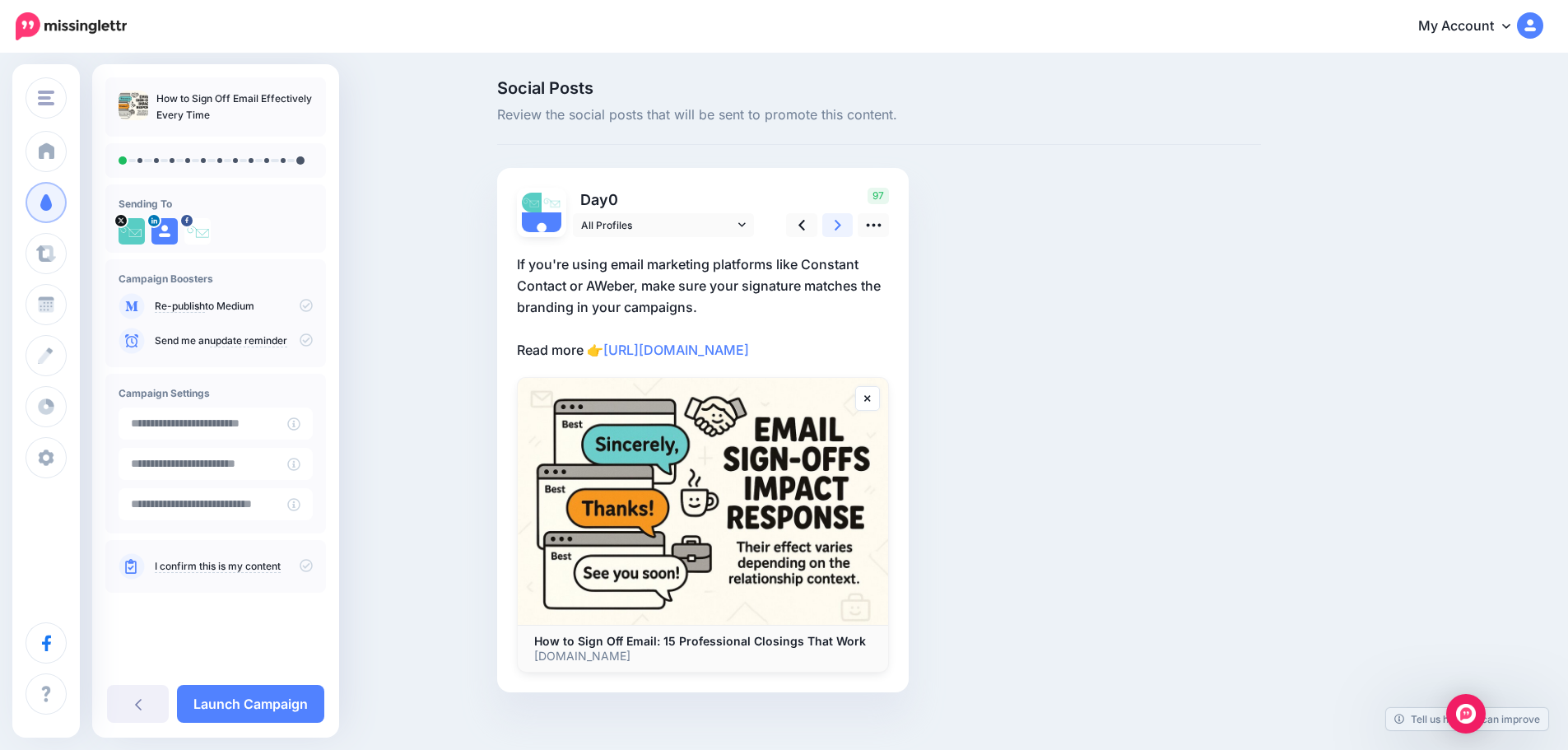
click at [837, 232] on link at bounding box center [838, 225] width 31 height 24
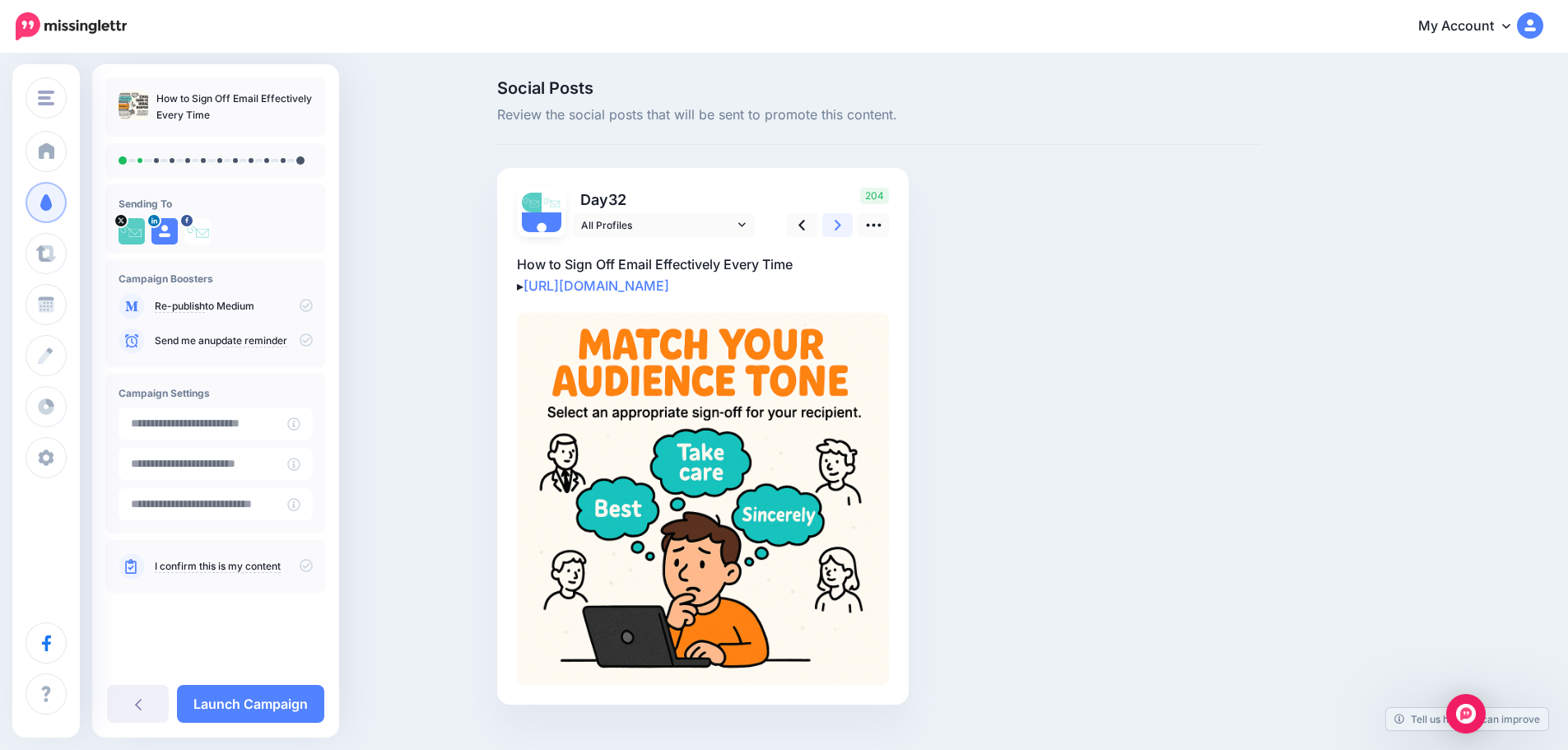
click at [840, 231] on link at bounding box center [838, 225] width 31 height 24
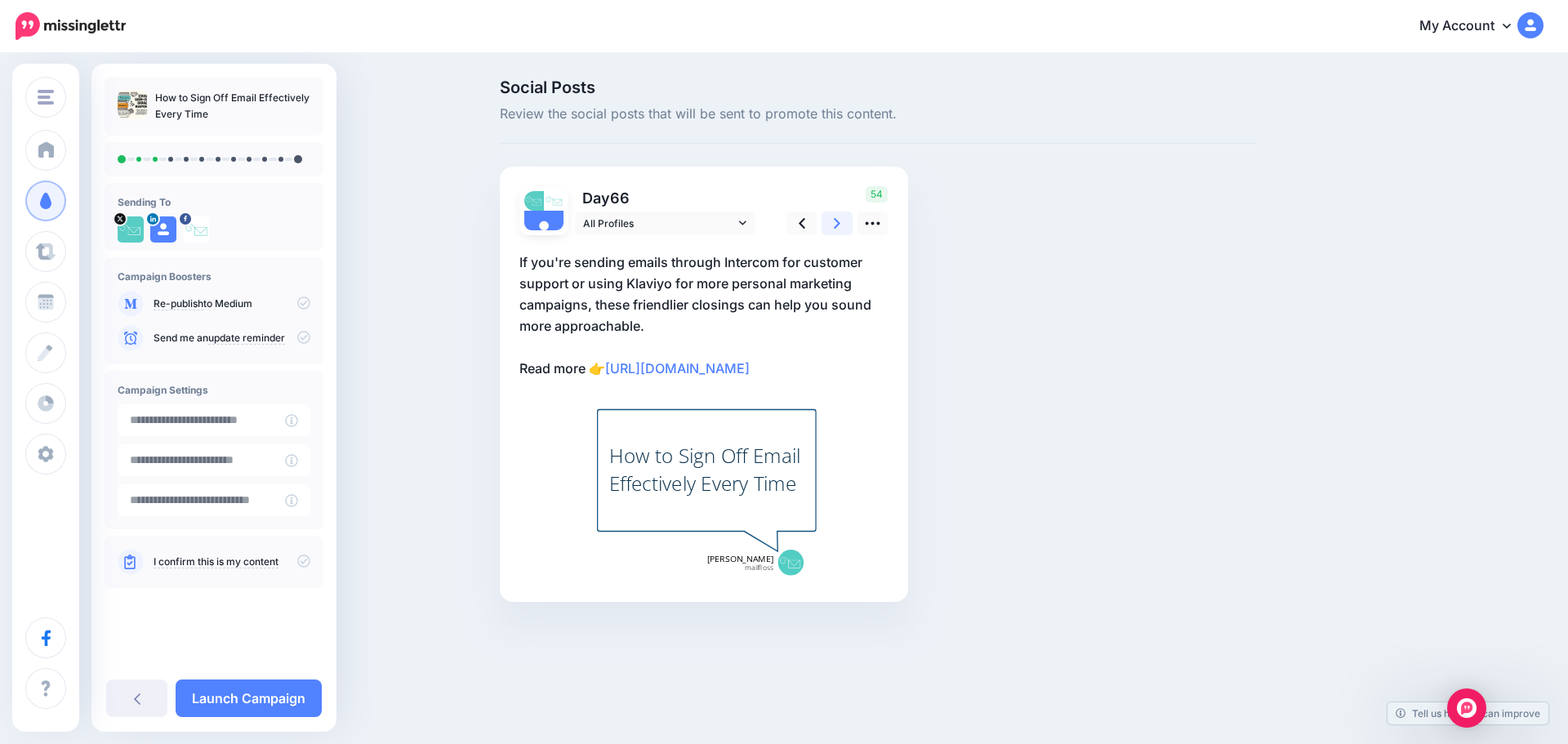
click at [833, 229] on link at bounding box center [837, 224] width 31 height 24
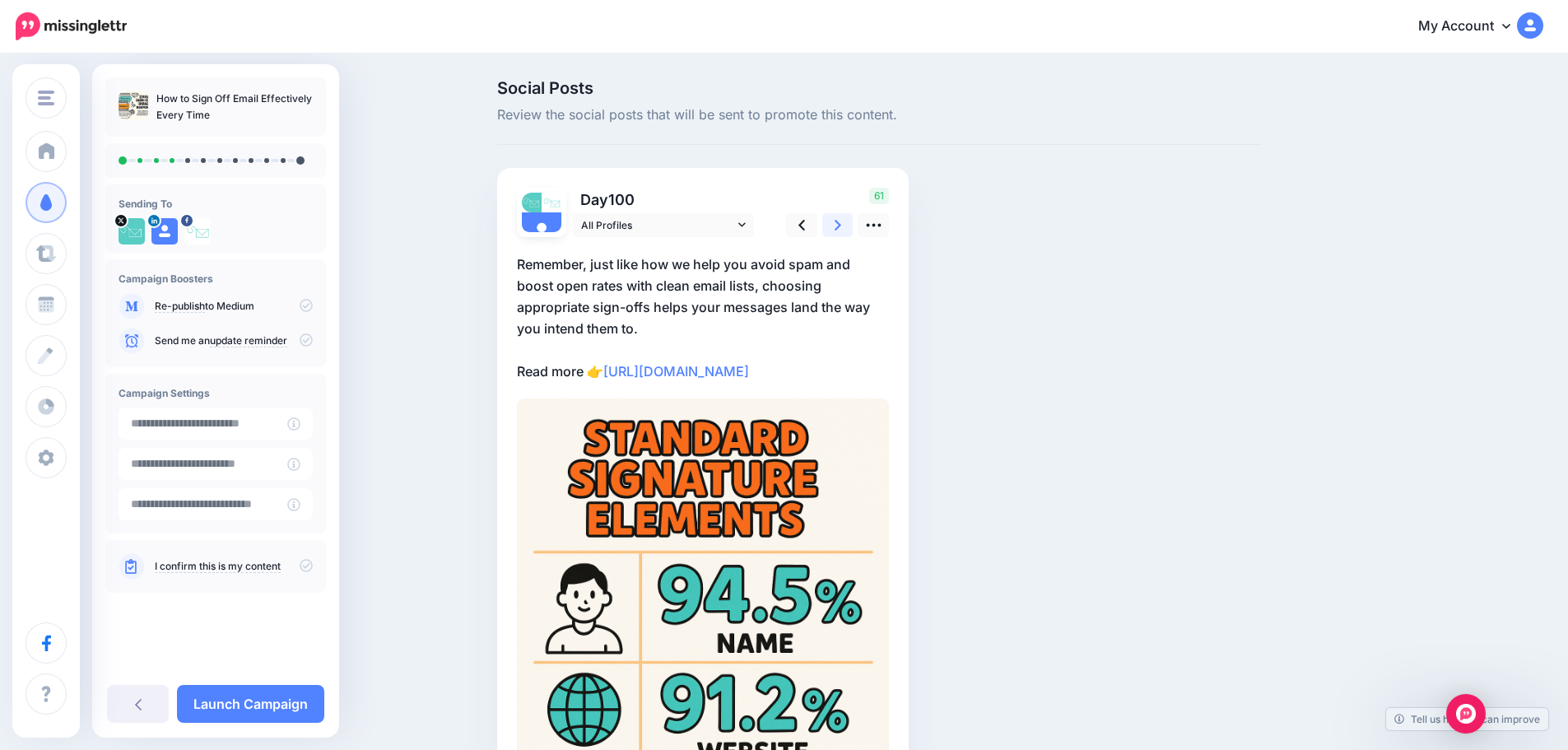
click at [840, 231] on link at bounding box center [838, 225] width 31 height 24
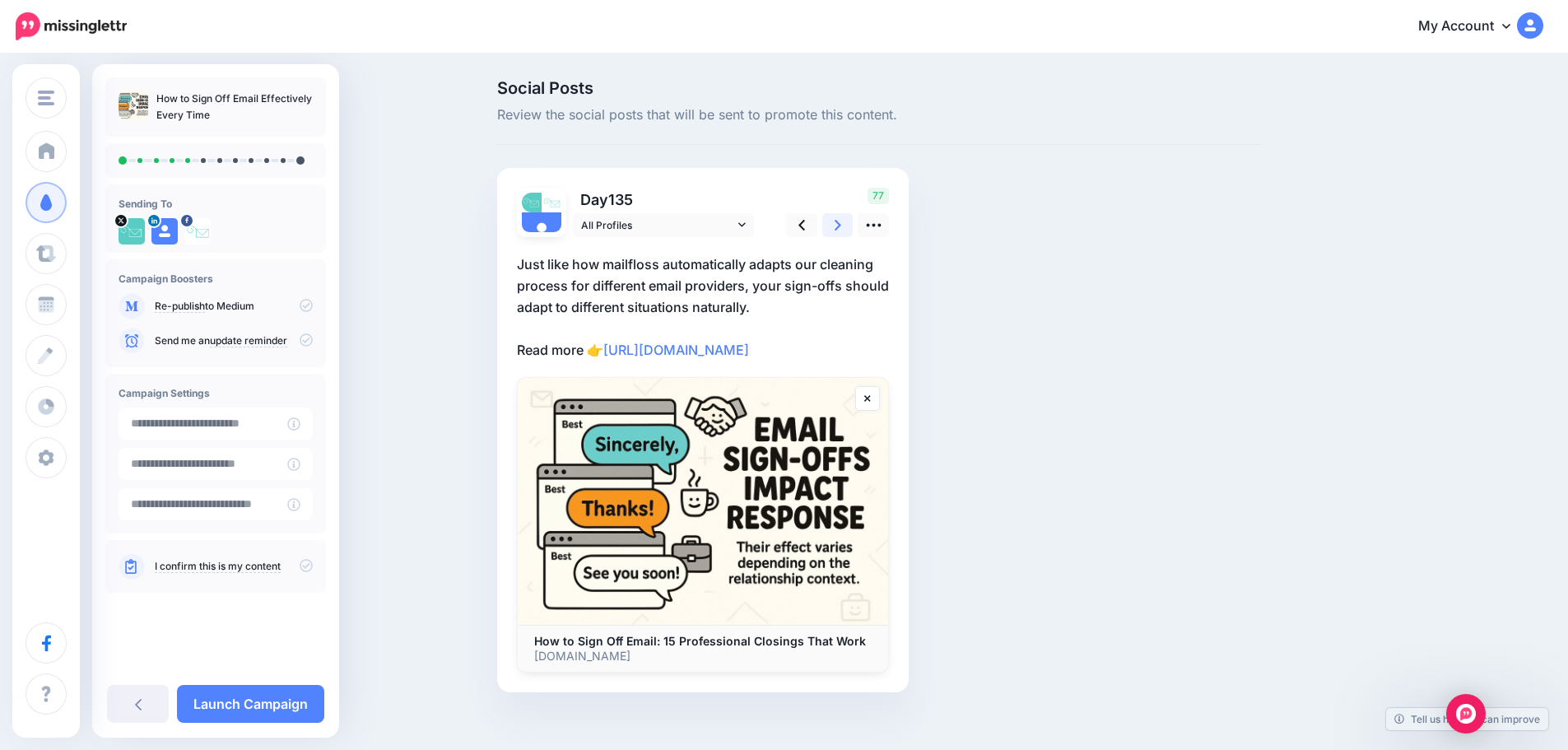
click at [840, 231] on link at bounding box center [838, 225] width 31 height 24
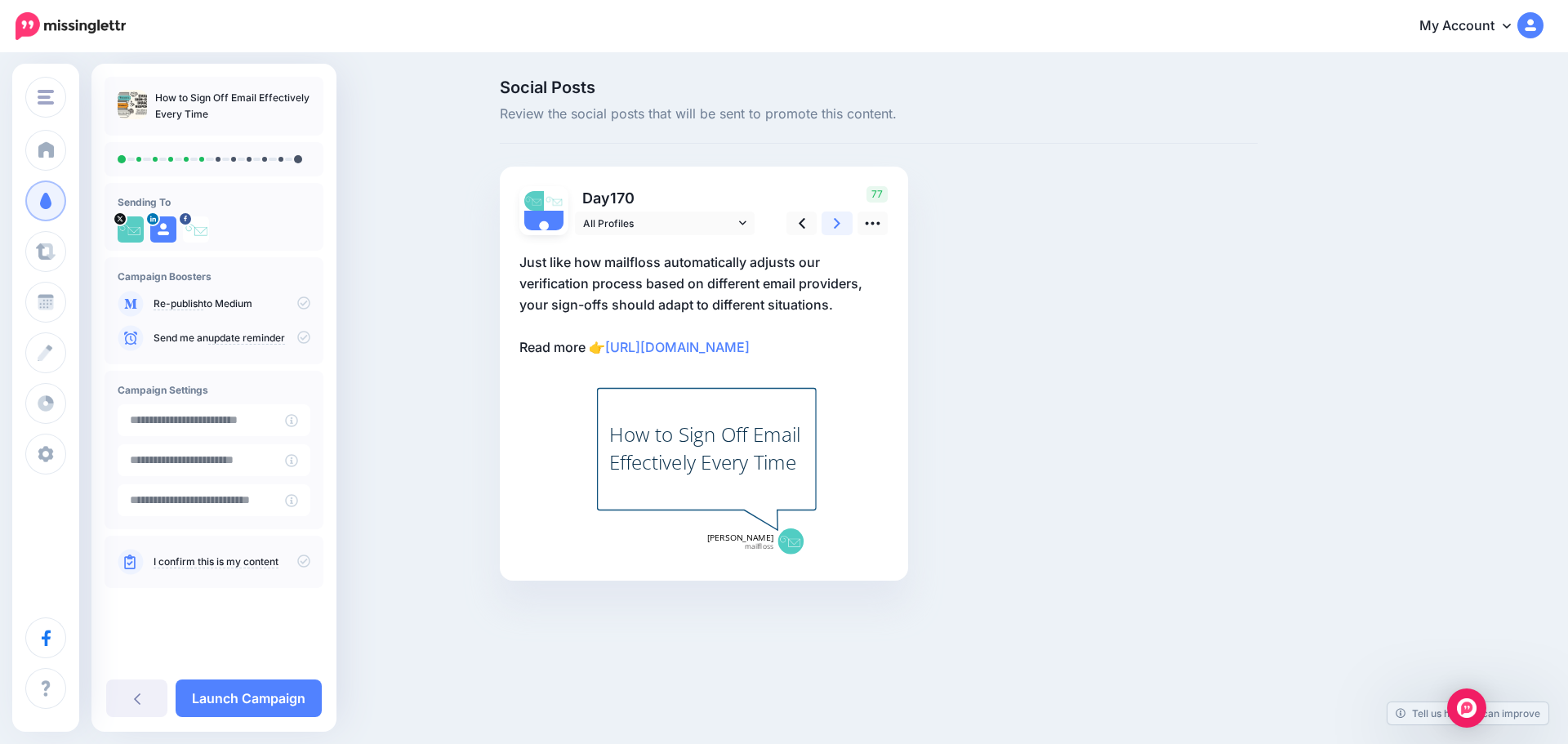
click at [833, 229] on link at bounding box center [837, 224] width 31 height 24
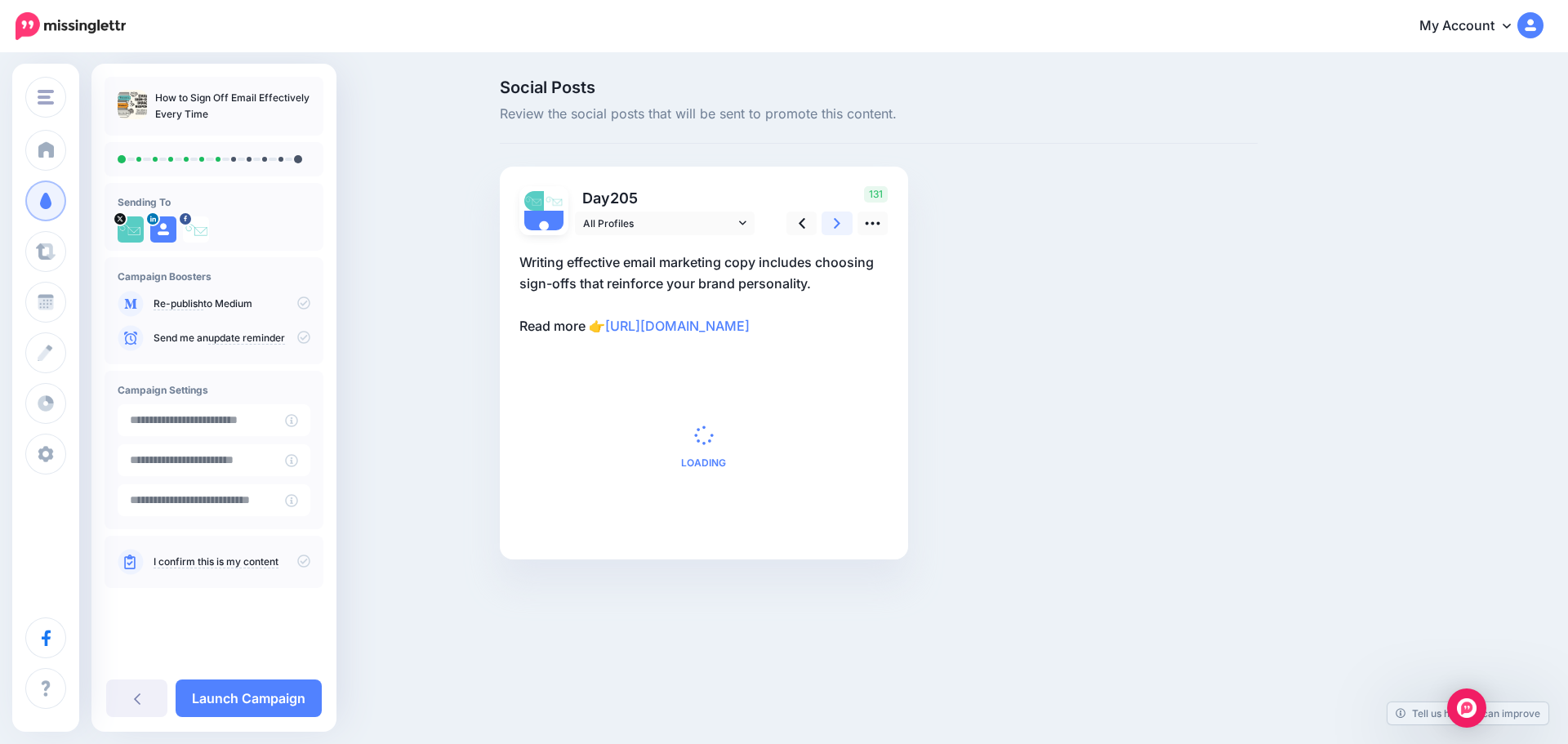
click at [833, 229] on link at bounding box center [837, 224] width 31 height 24
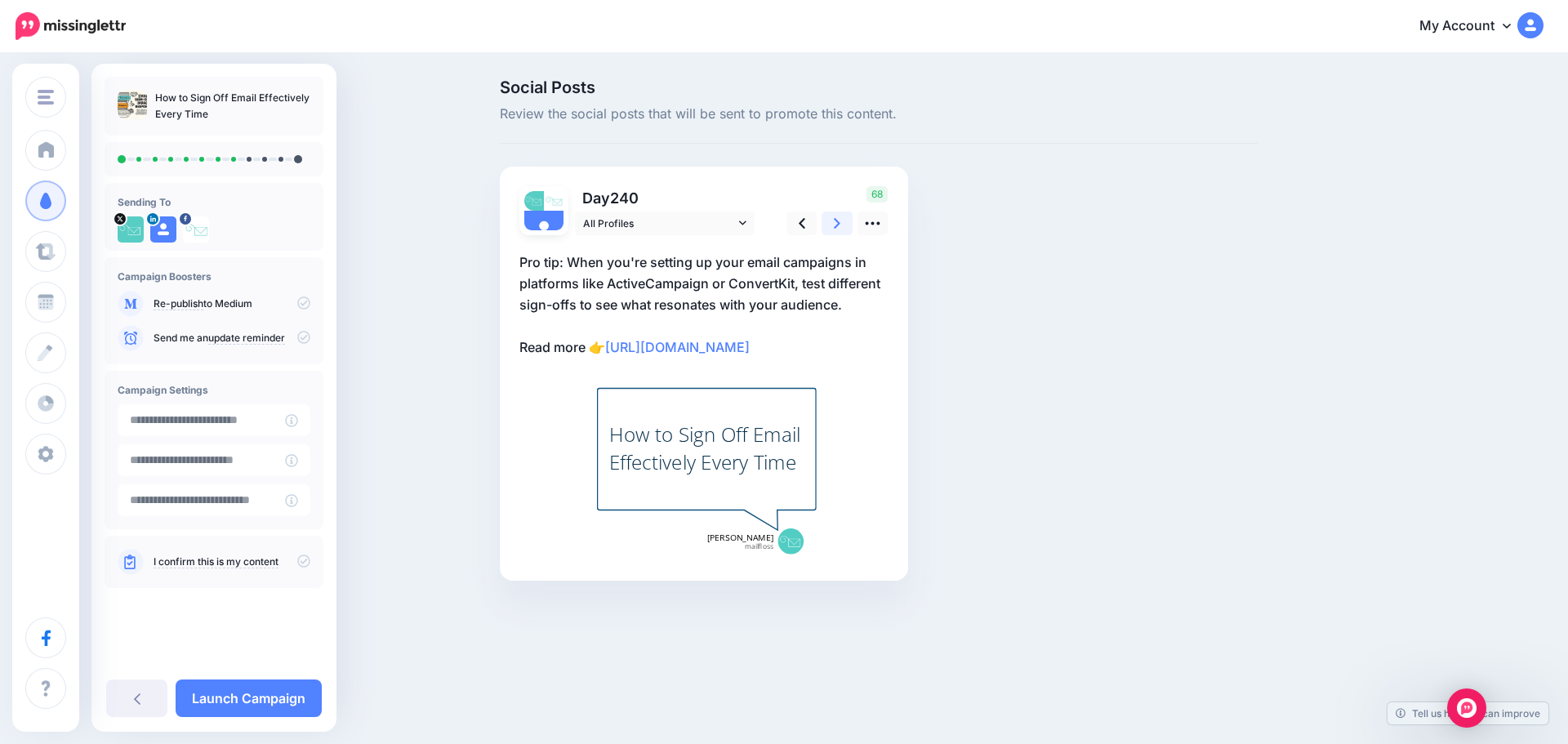
click at [833, 229] on link at bounding box center [837, 224] width 31 height 24
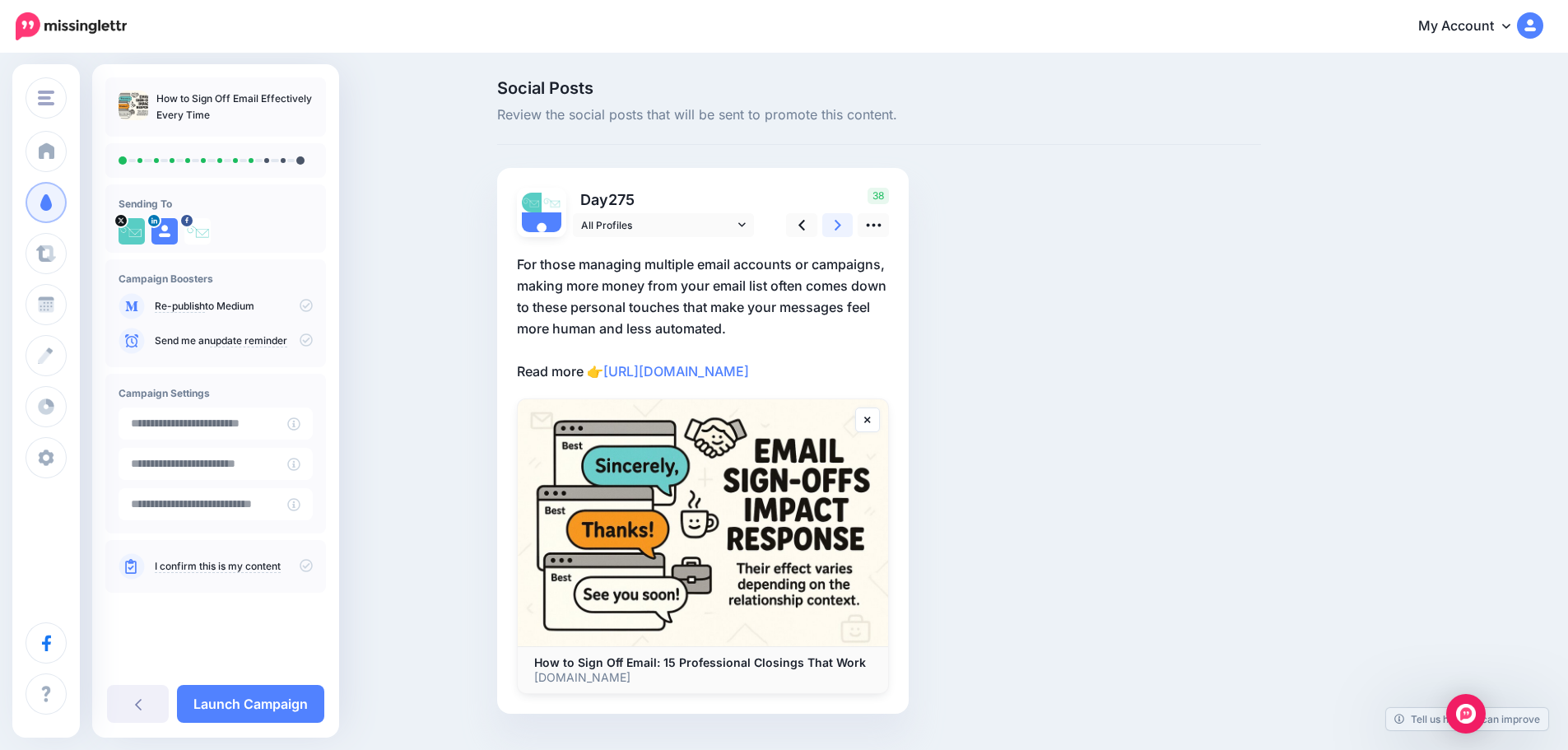
click at [840, 231] on link at bounding box center [838, 225] width 31 height 24
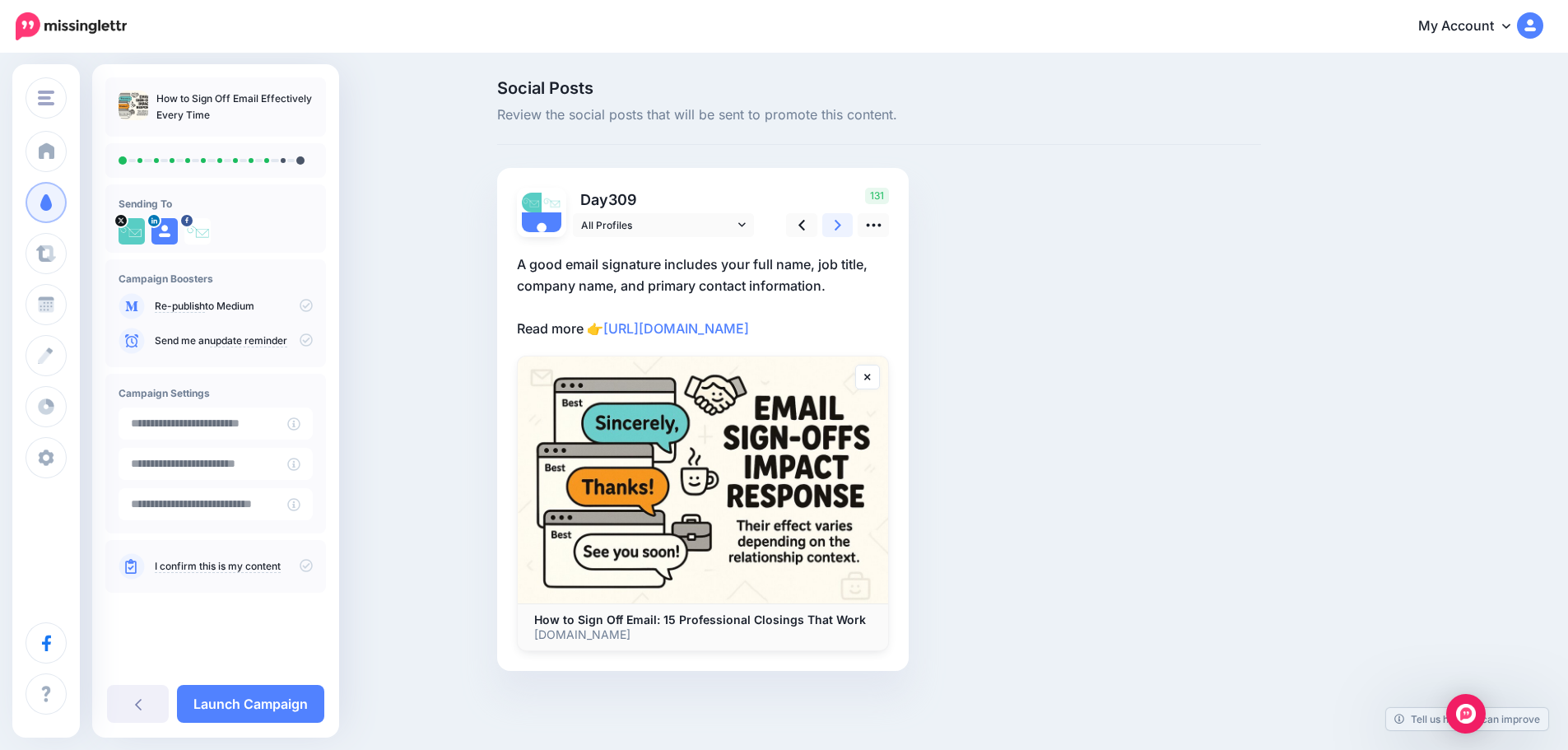
click at [840, 231] on link at bounding box center [838, 225] width 31 height 24
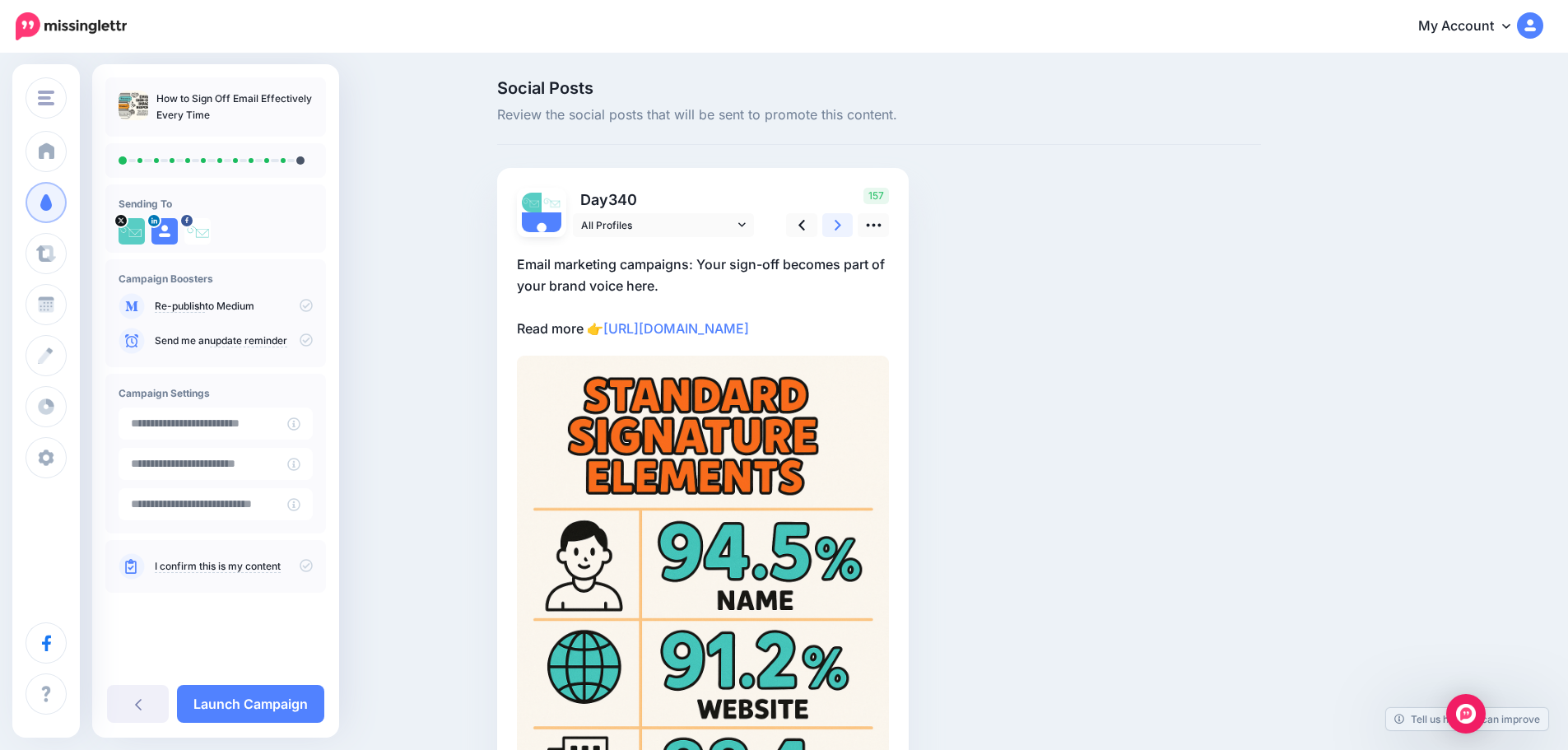
click at [840, 231] on link at bounding box center [838, 225] width 31 height 24
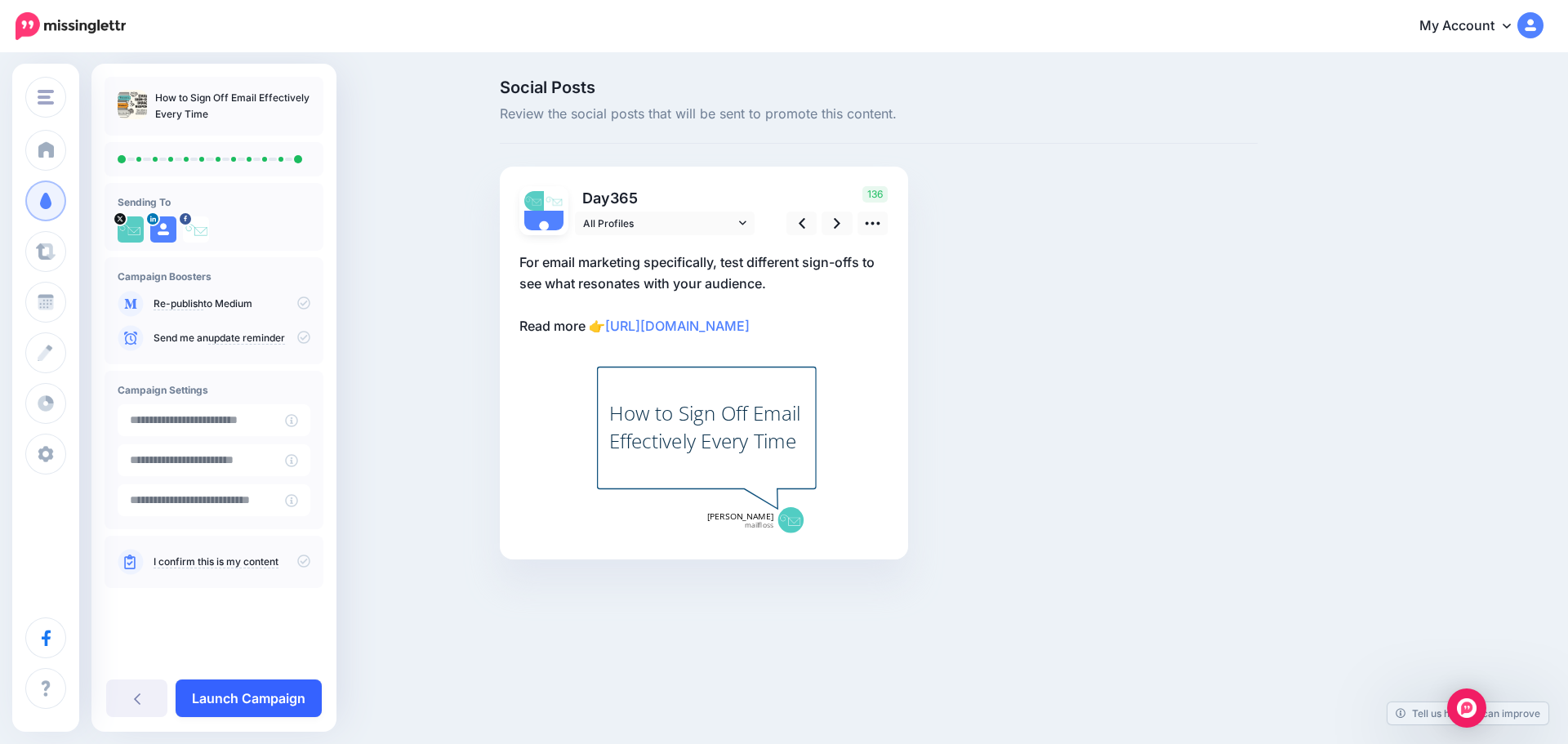
click at [276, 696] on link "Launch Campaign" at bounding box center [248, 698] width 146 height 37
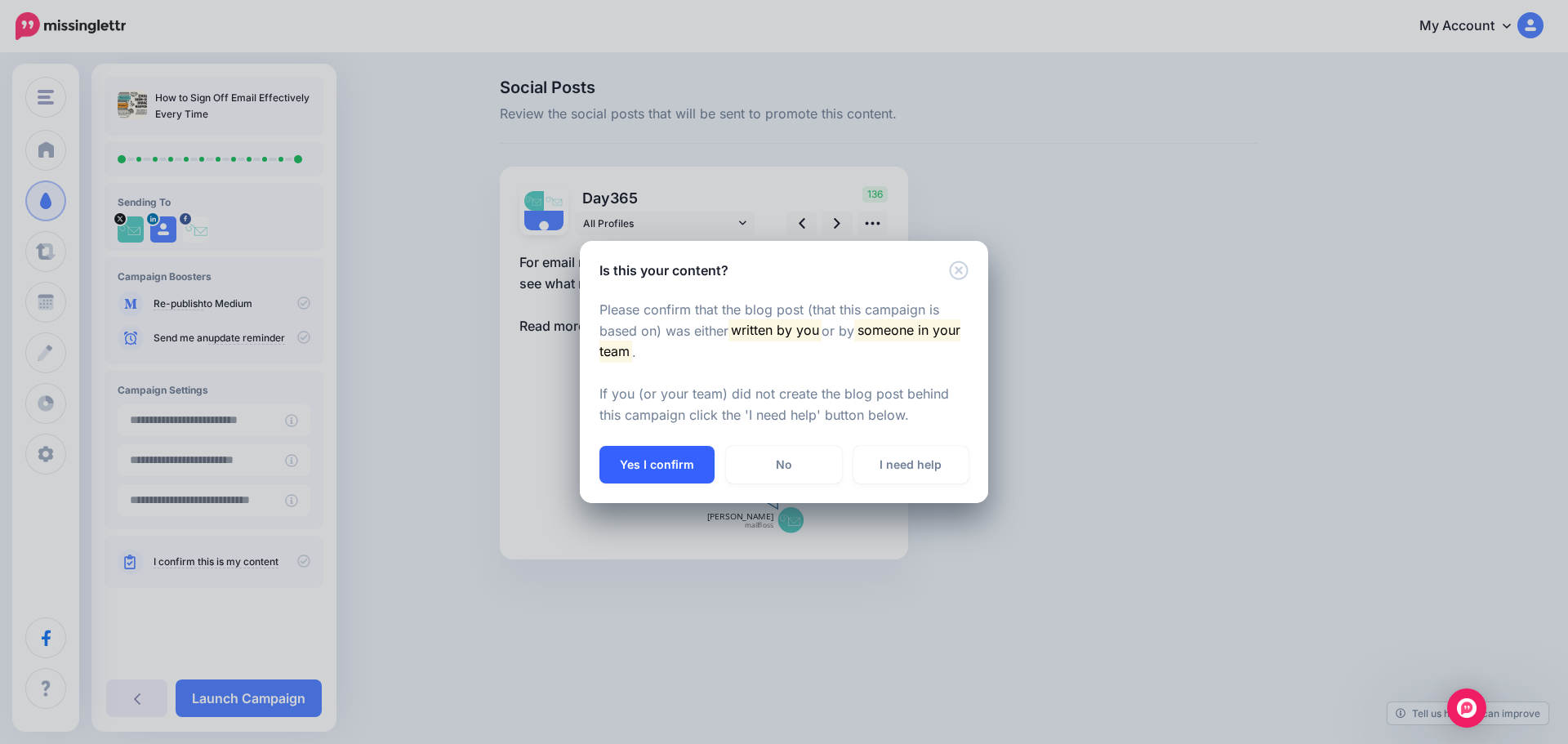
click at [664, 456] on button "Yes I confirm" at bounding box center [657, 465] width 115 height 37
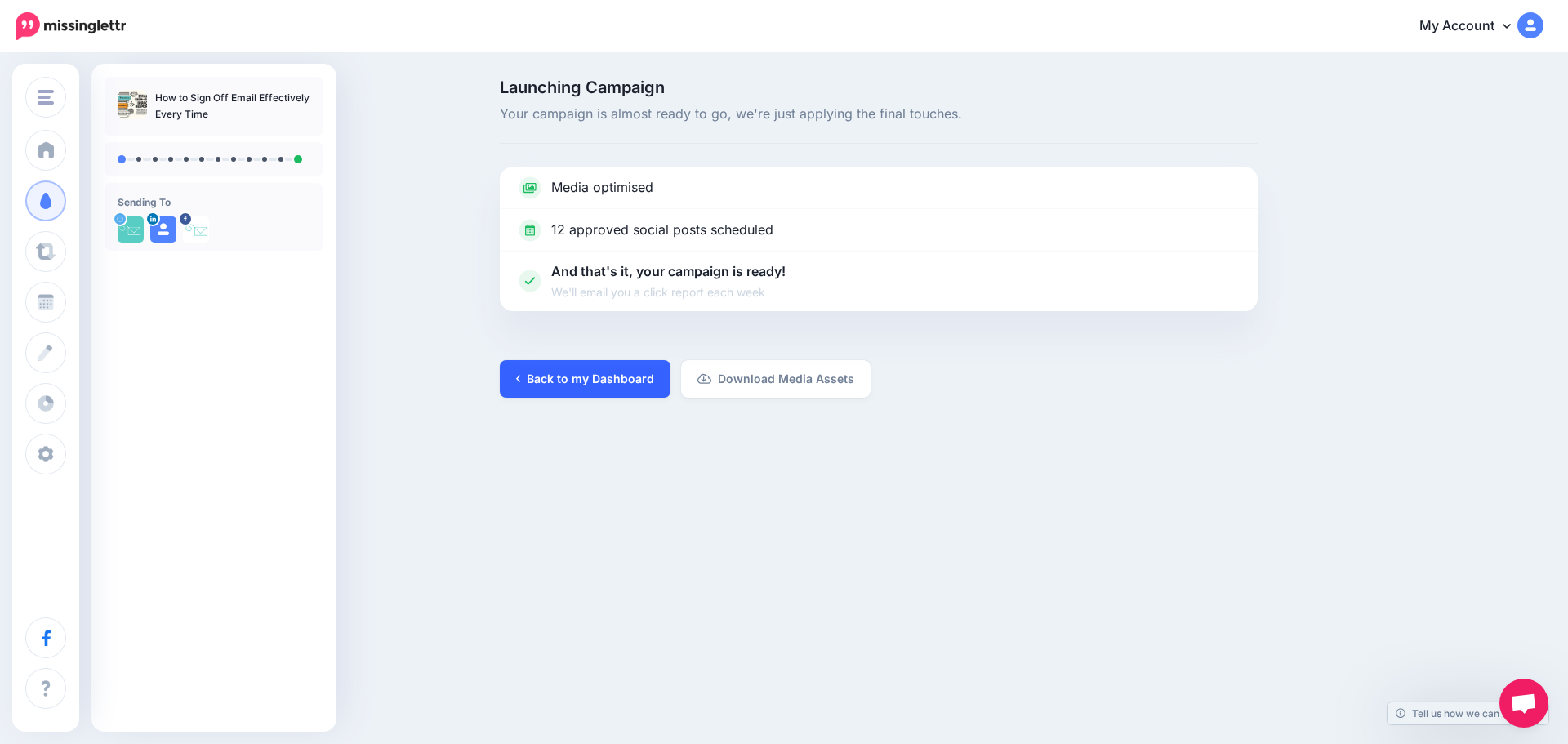
click at [571, 377] on link "Back to my Dashboard" at bounding box center [585, 379] width 171 height 37
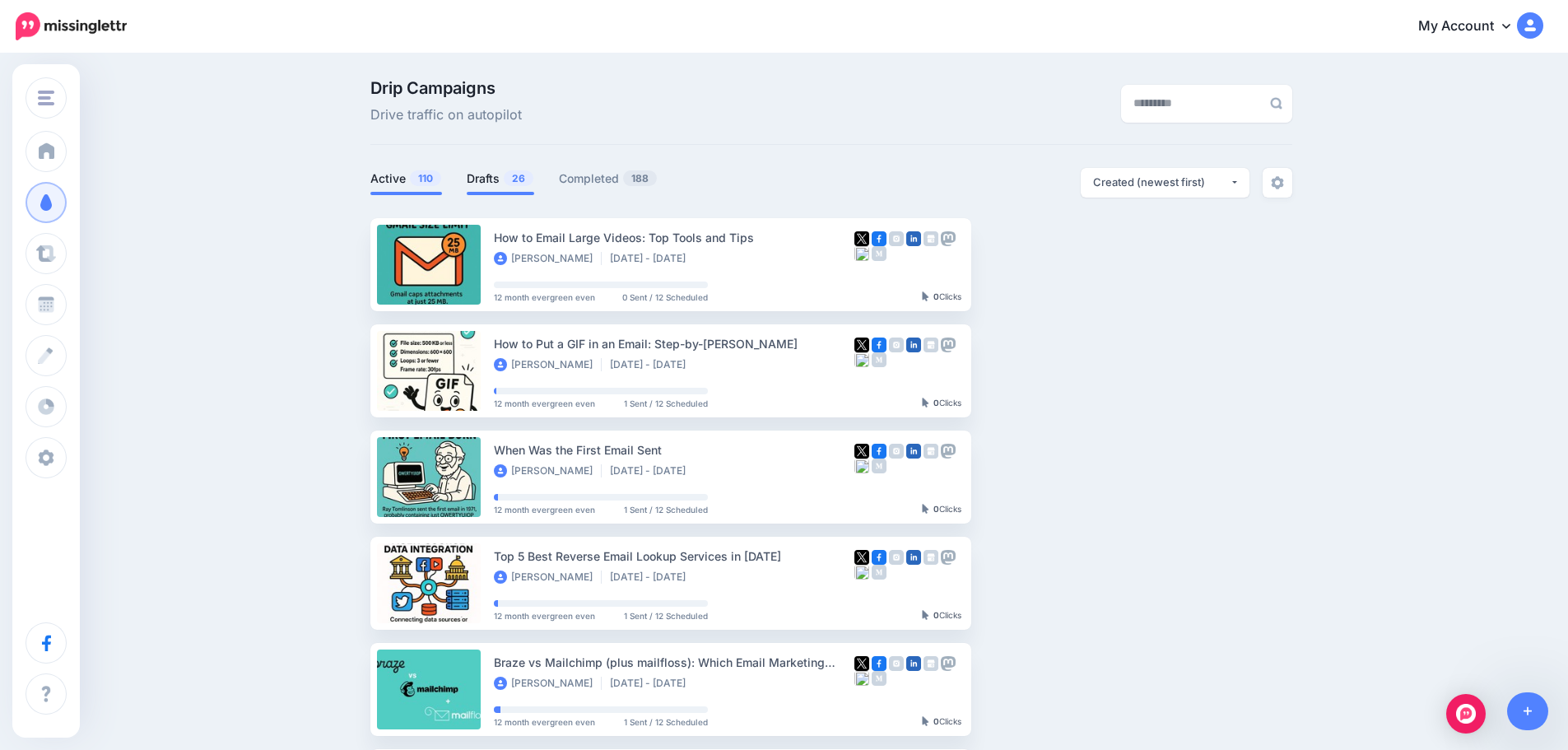
click at [508, 182] on link "Drafts 26" at bounding box center [499, 178] width 67 height 19
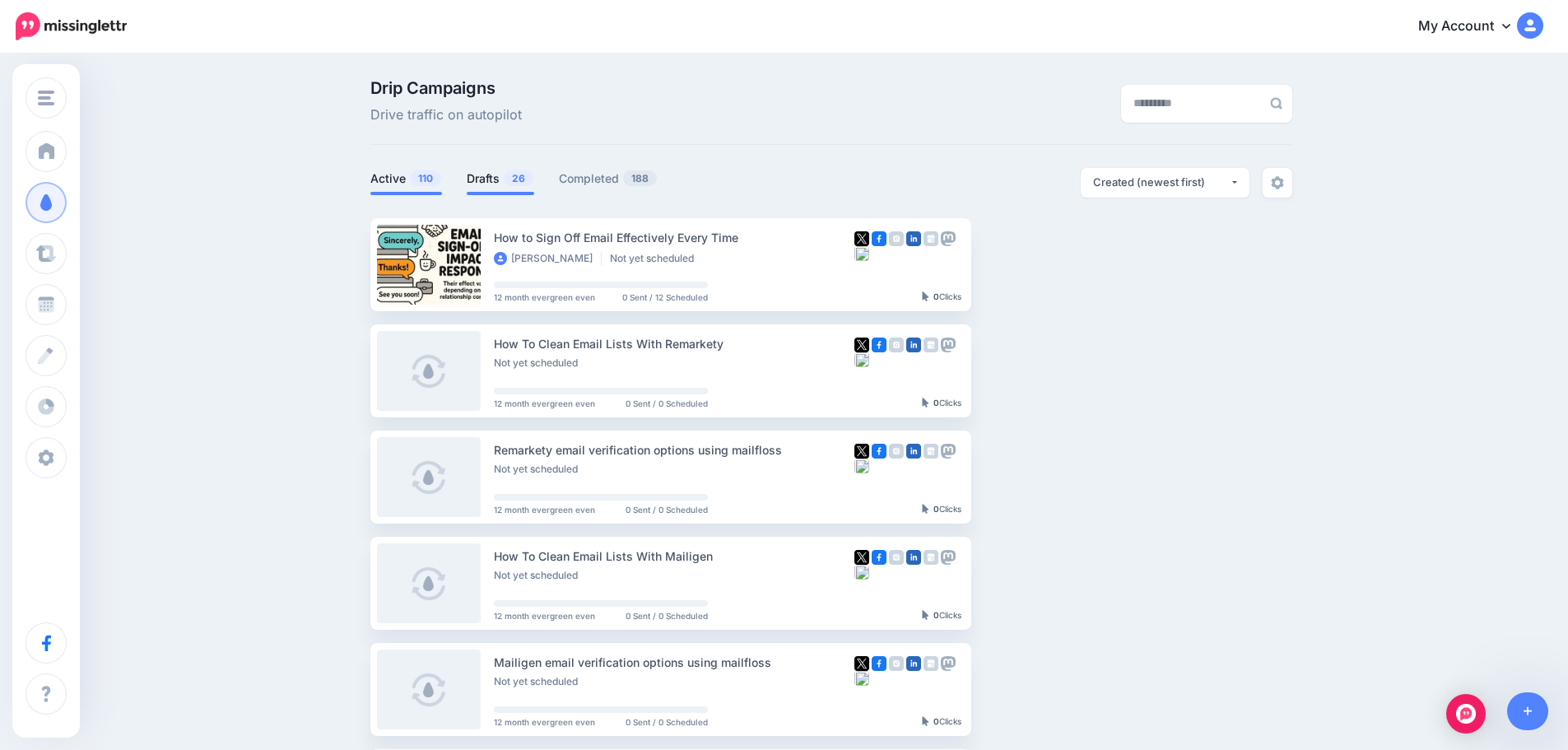
click at [420, 170] on span "110" at bounding box center [426, 178] width 31 height 16
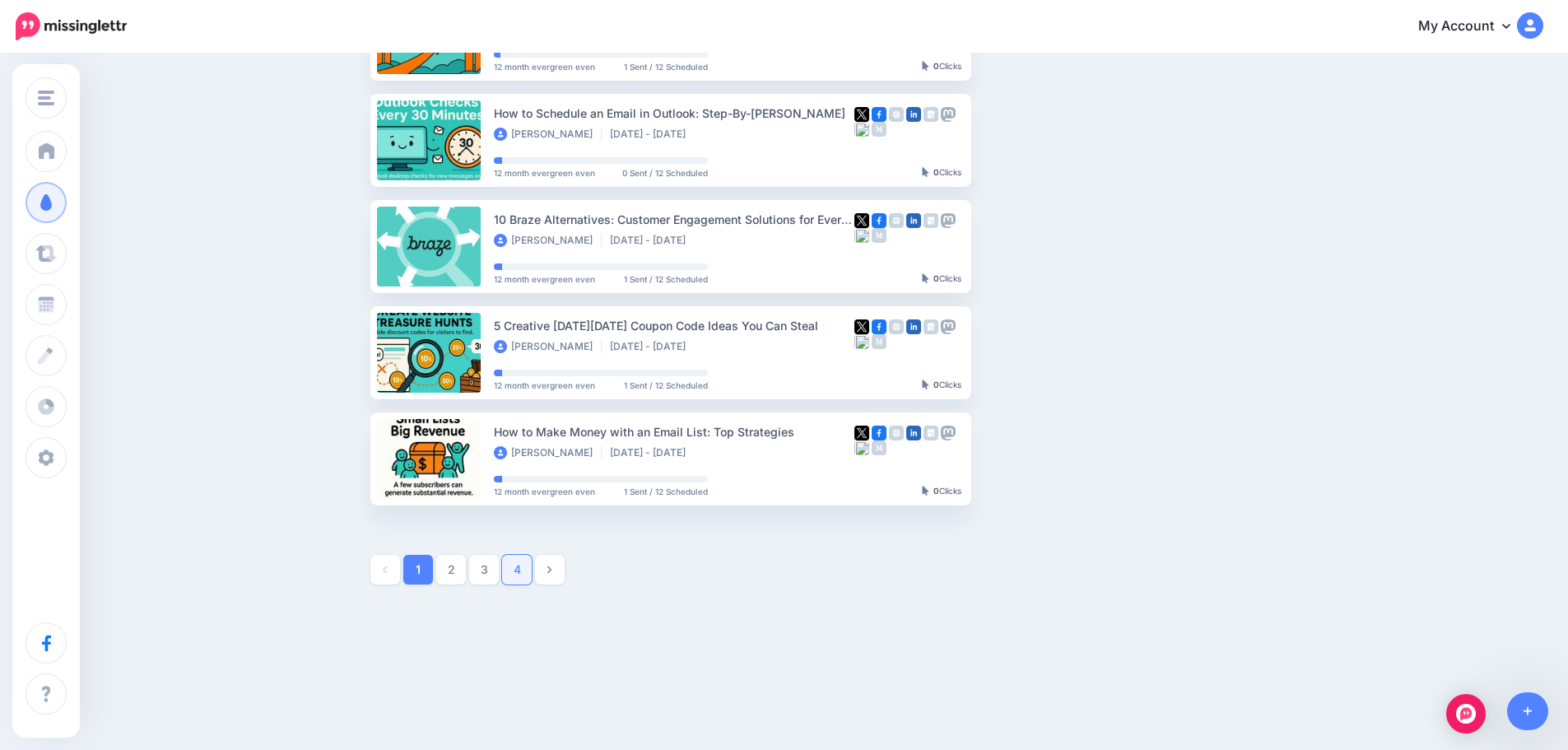
click at [521, 581] on link "4" at bounding box center [517, 570] width 29 height 29
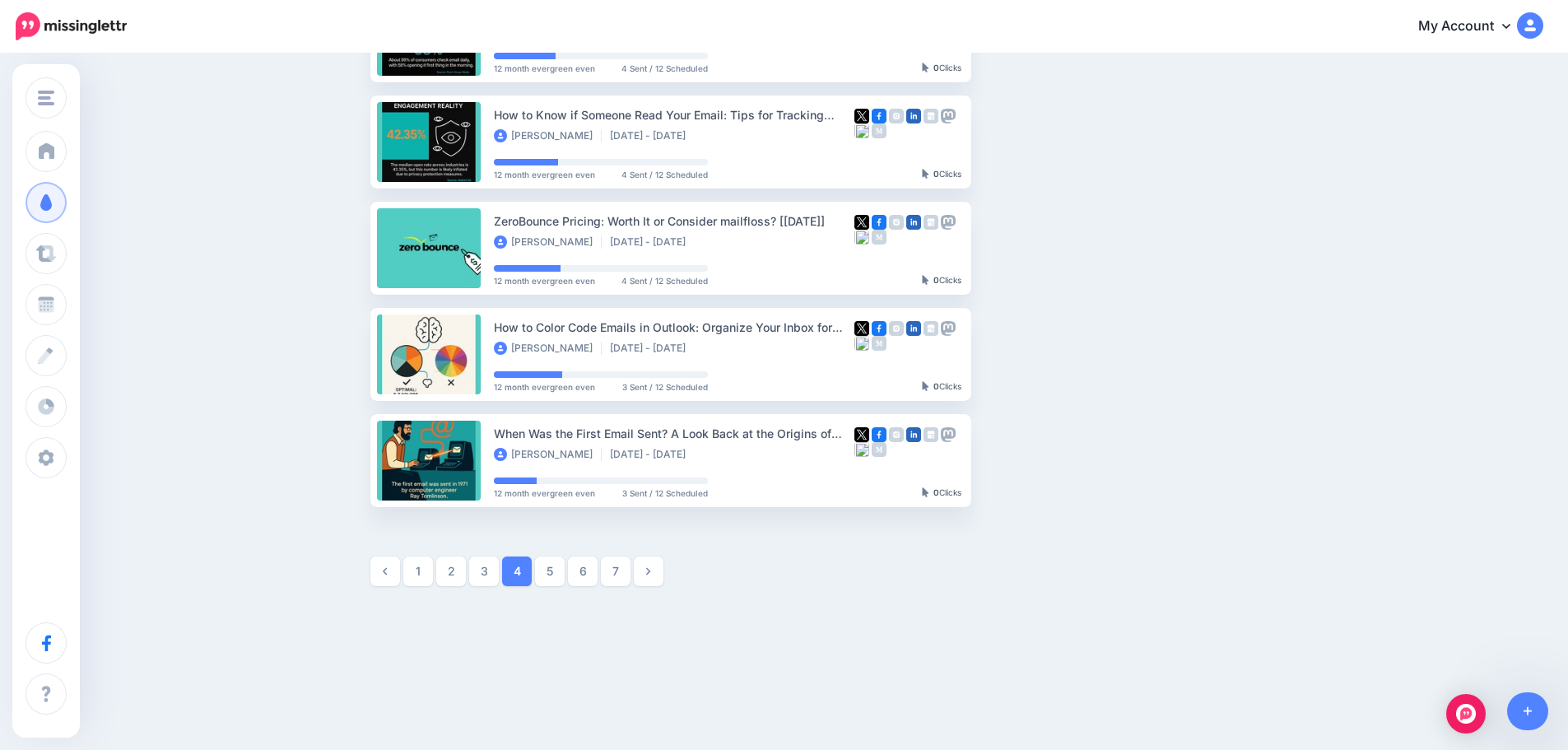
scroll to position [762, 0]
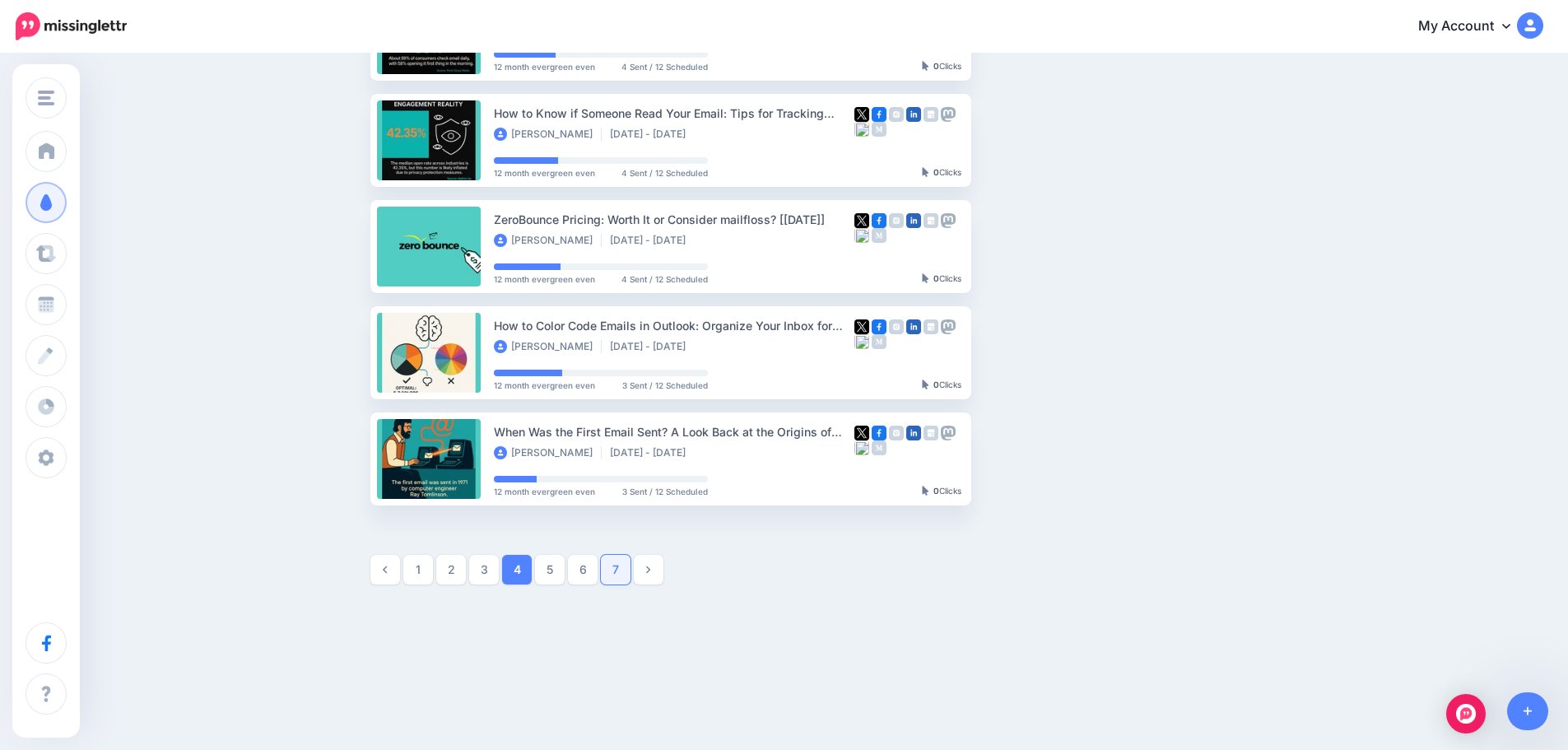
click at [622, 565] on link "7" at bounding box center [615, 570] width 29 height 29
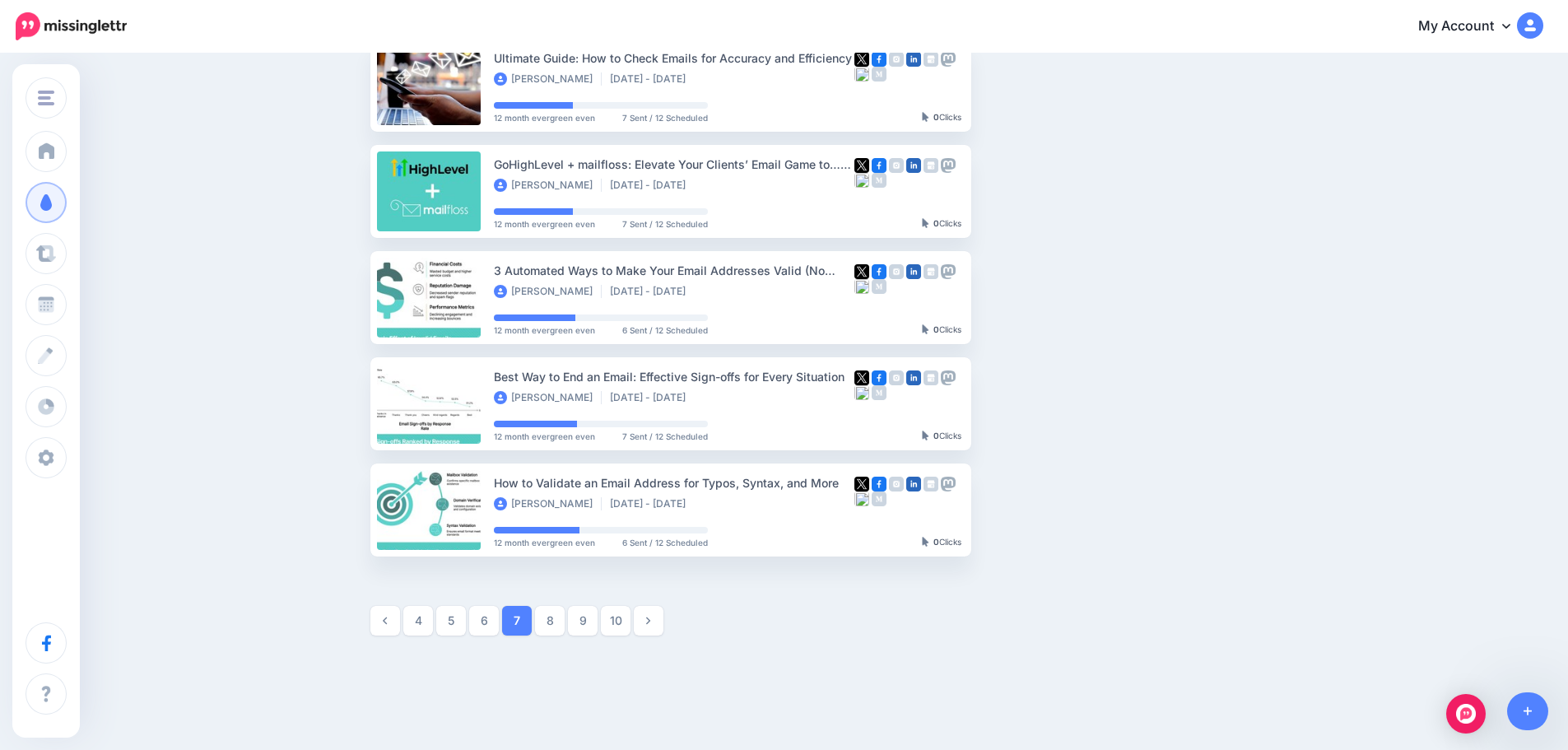
scroll to position [718, 0]
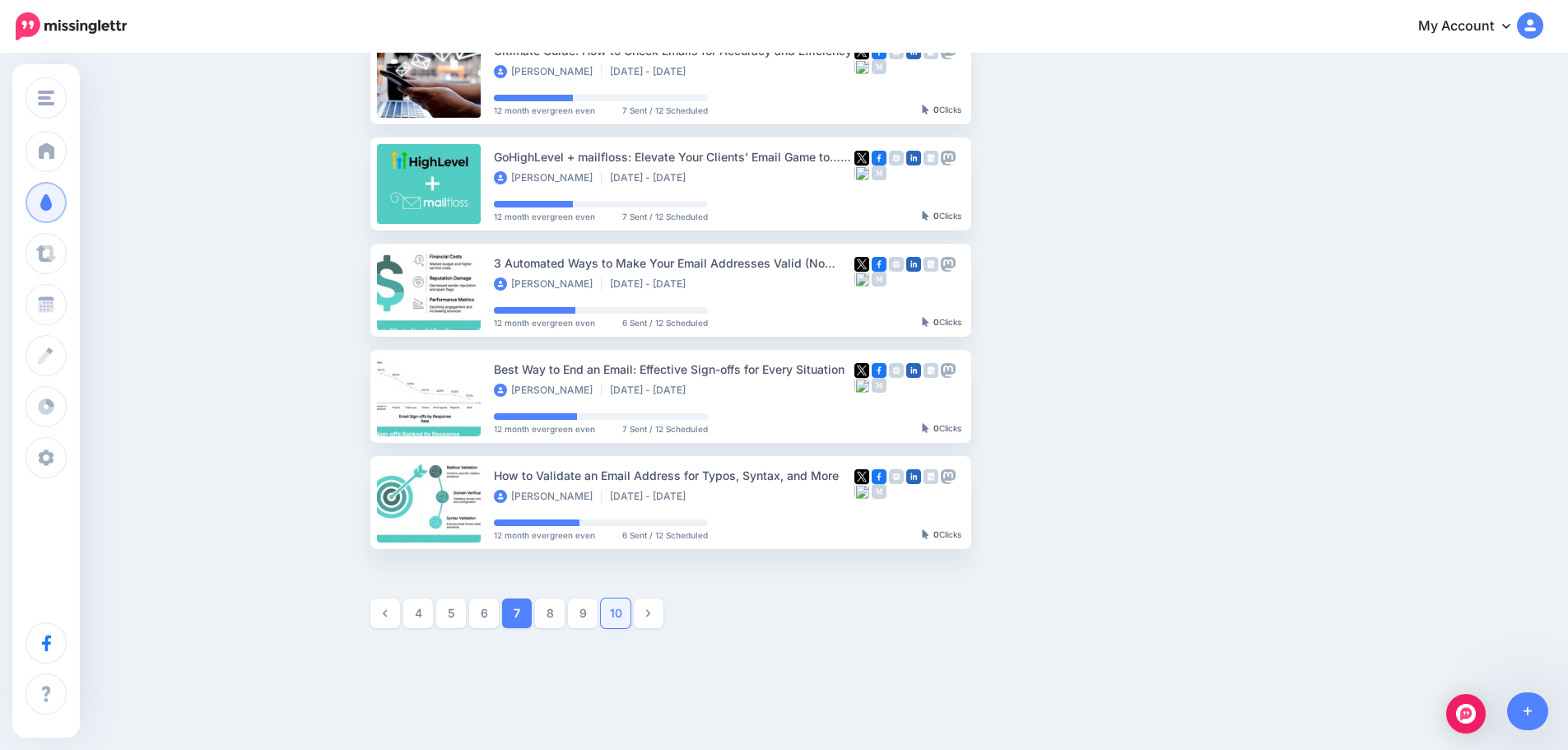
click at [620, 614] on link "10" at bounding box center [615, 614] width 29 height 29
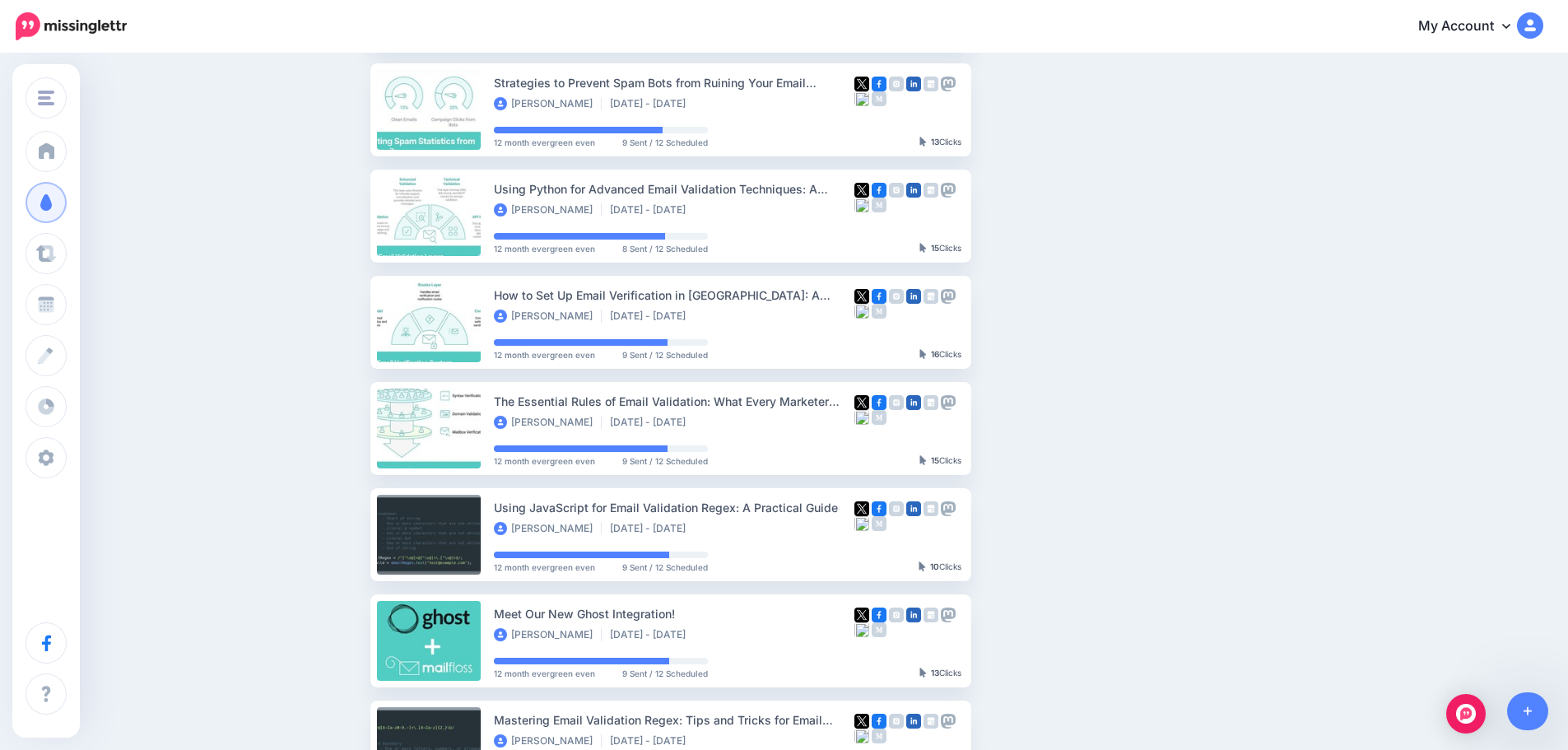
scroll to position [388, 0]
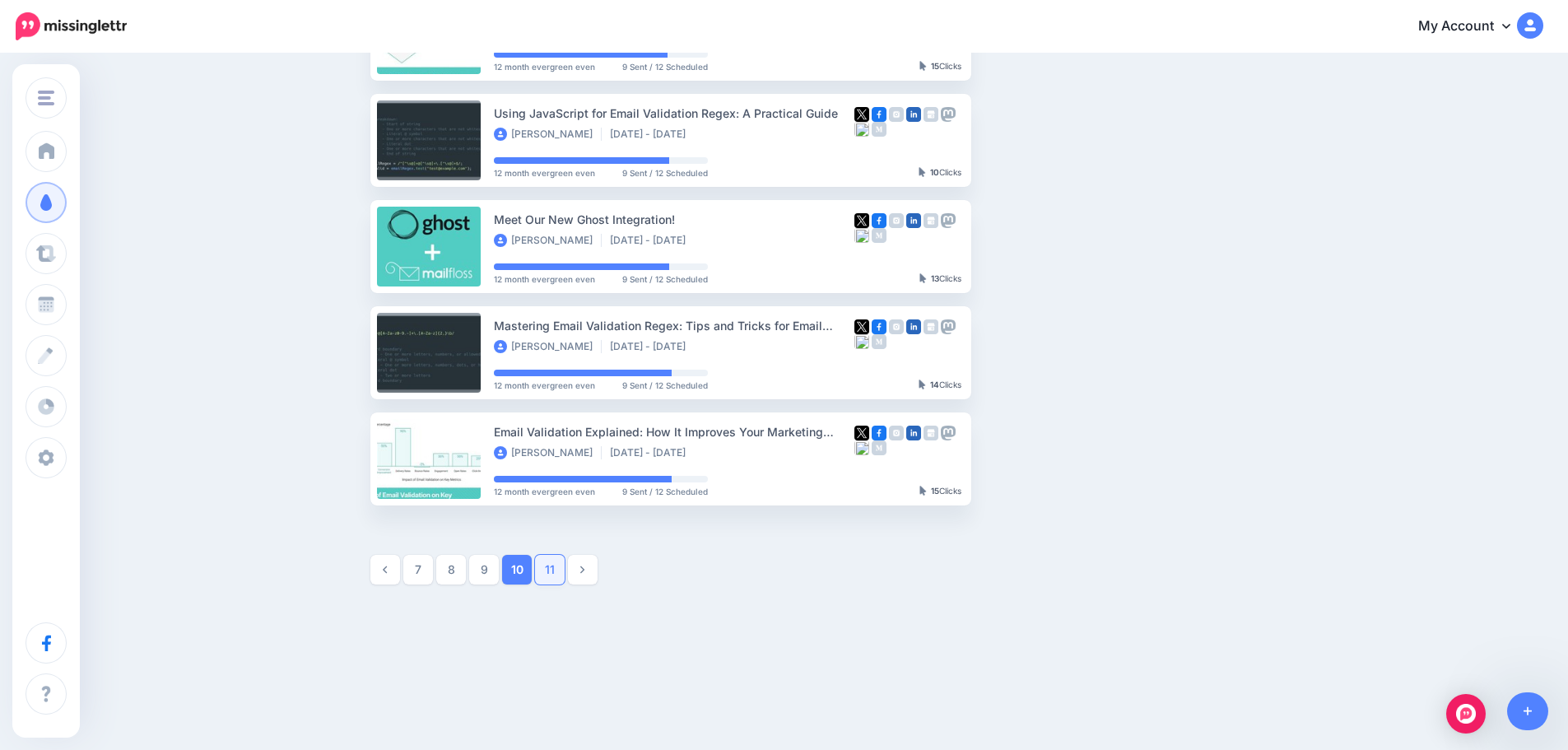
click at [557, 564] on link "11" at bounding box center [550, 570] width 29 height 29
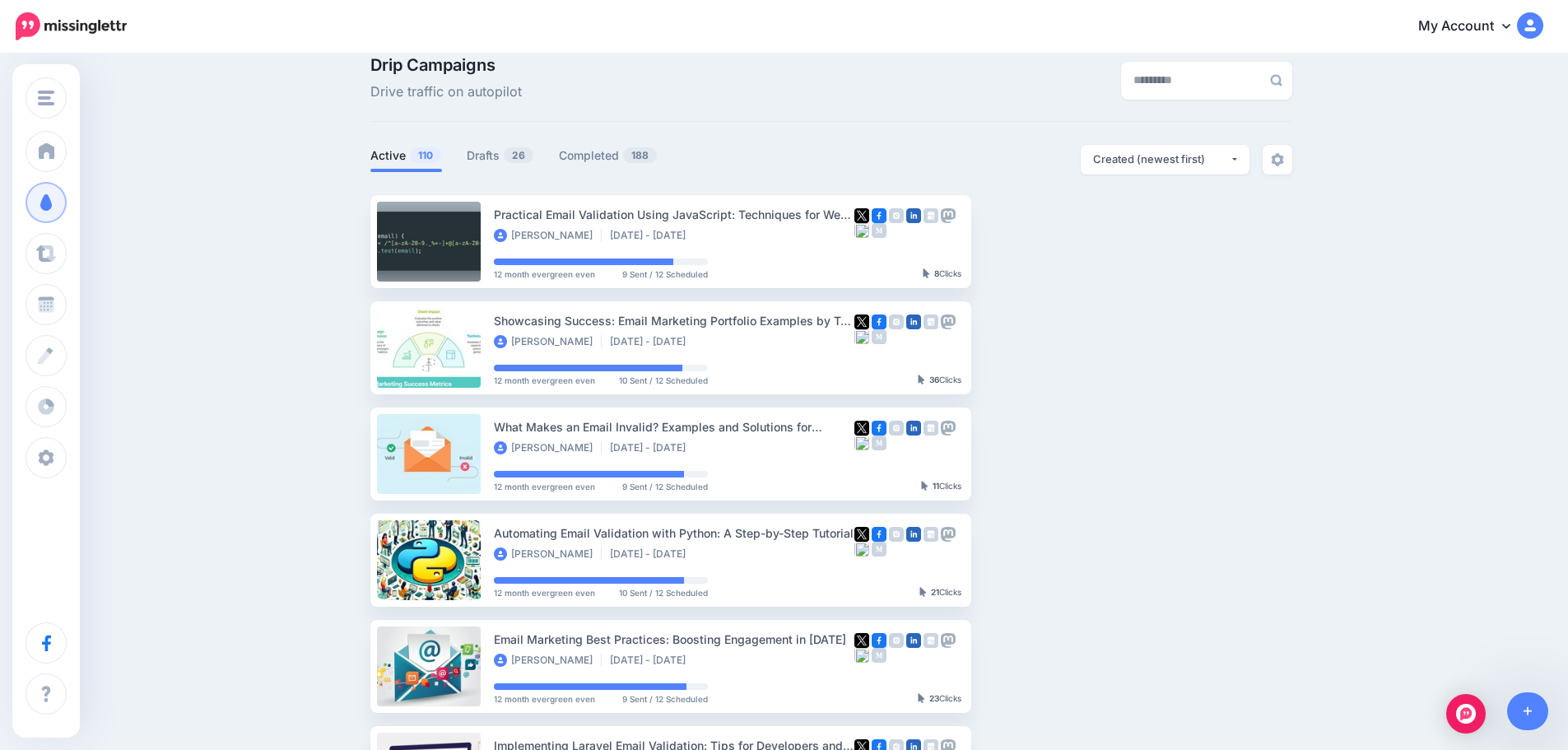
scroll to position [0, 0]
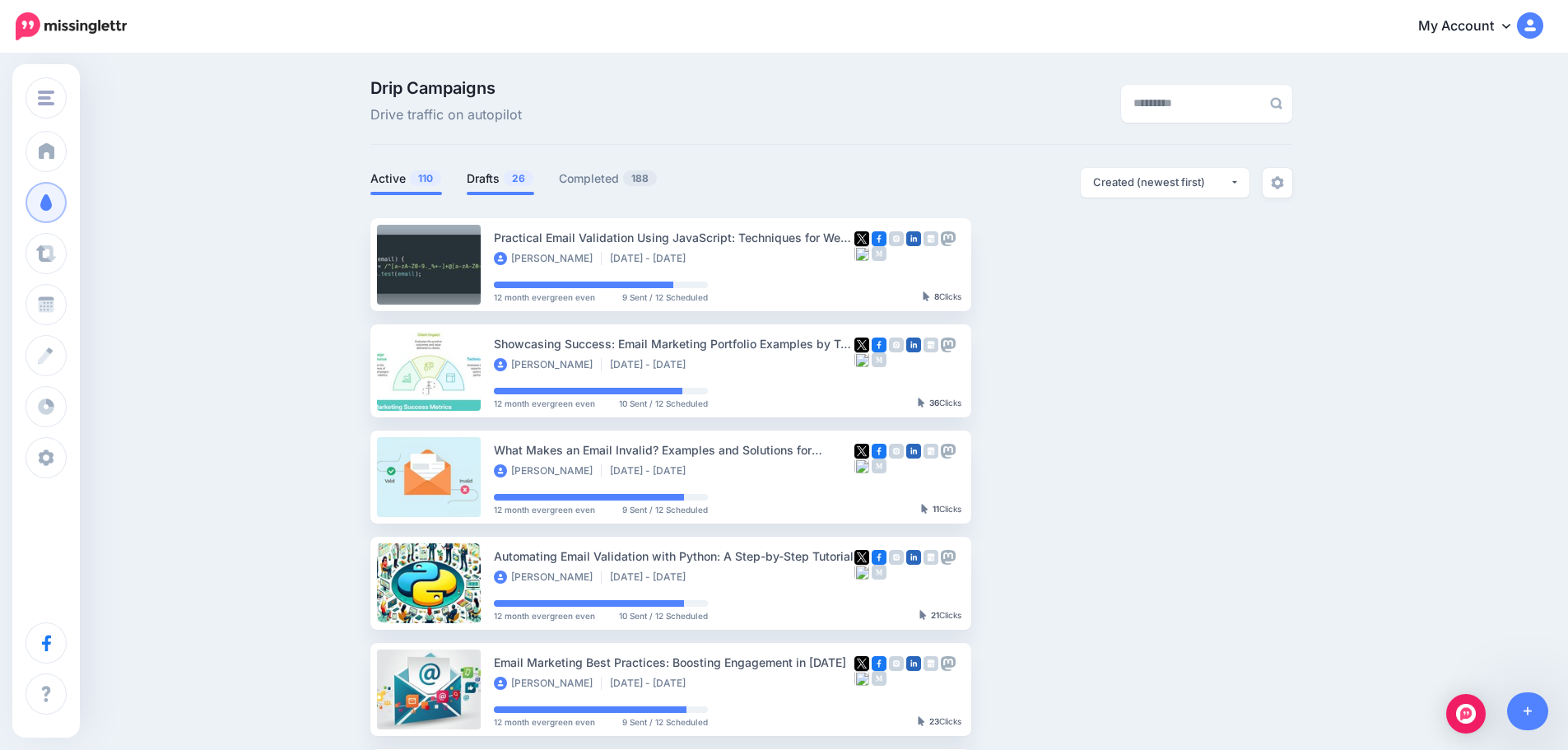
click at [489, 185] on link "Drafts 26" at bounding box center [499, 178] width 67 height 19
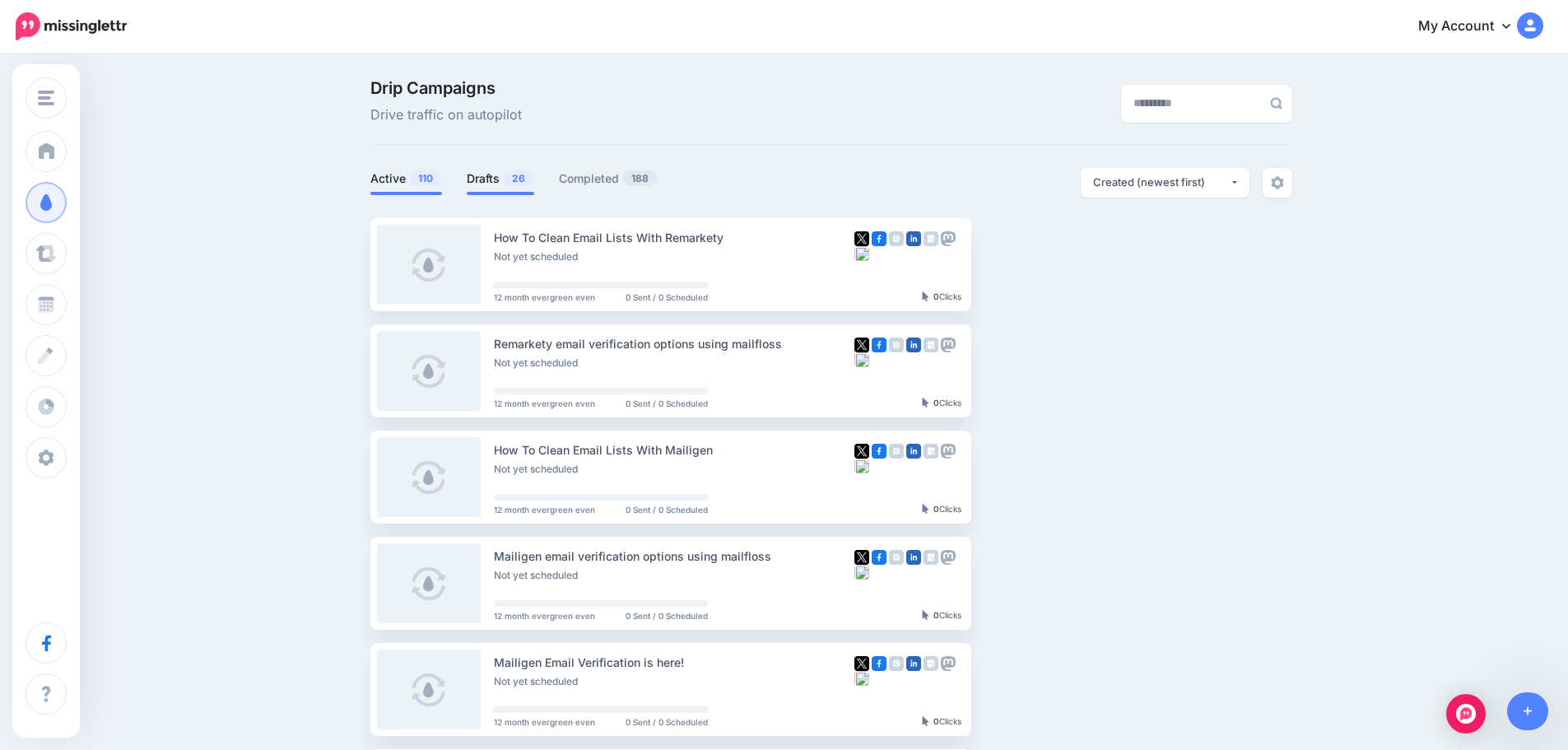
click at [410, 184] on link "Active 110" at bounding box center [406, 178] width 72 height 19
